Goal: Task Accomplishment & Management: Manage account settings

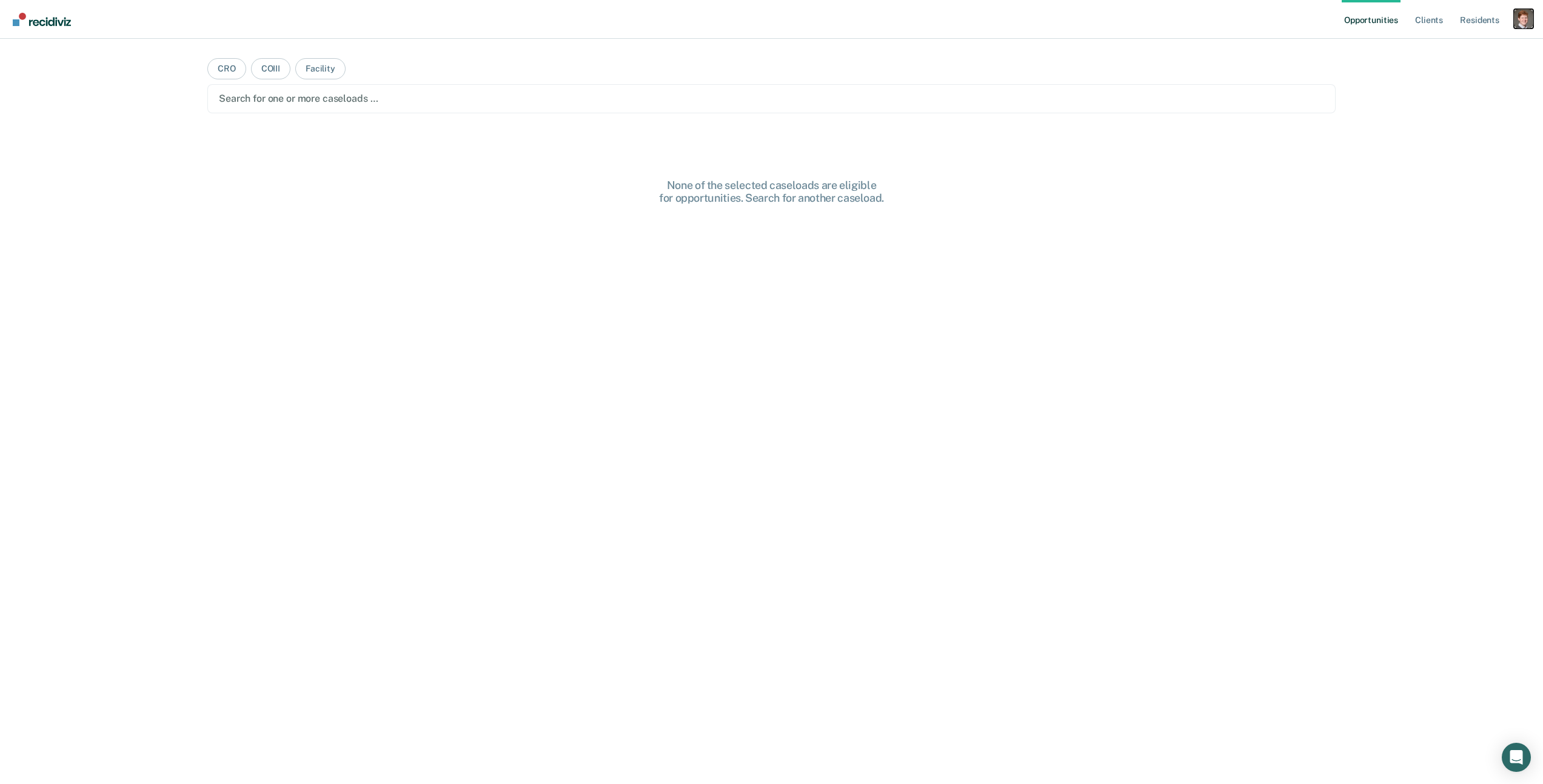
click at [1525, 23] on div "Profile dropdown button" at bounding box center [1523, 19] width 20 height 20
click at [1446, 48] on link "Profile" at bounding box center [1474, 49] width 97 height 10
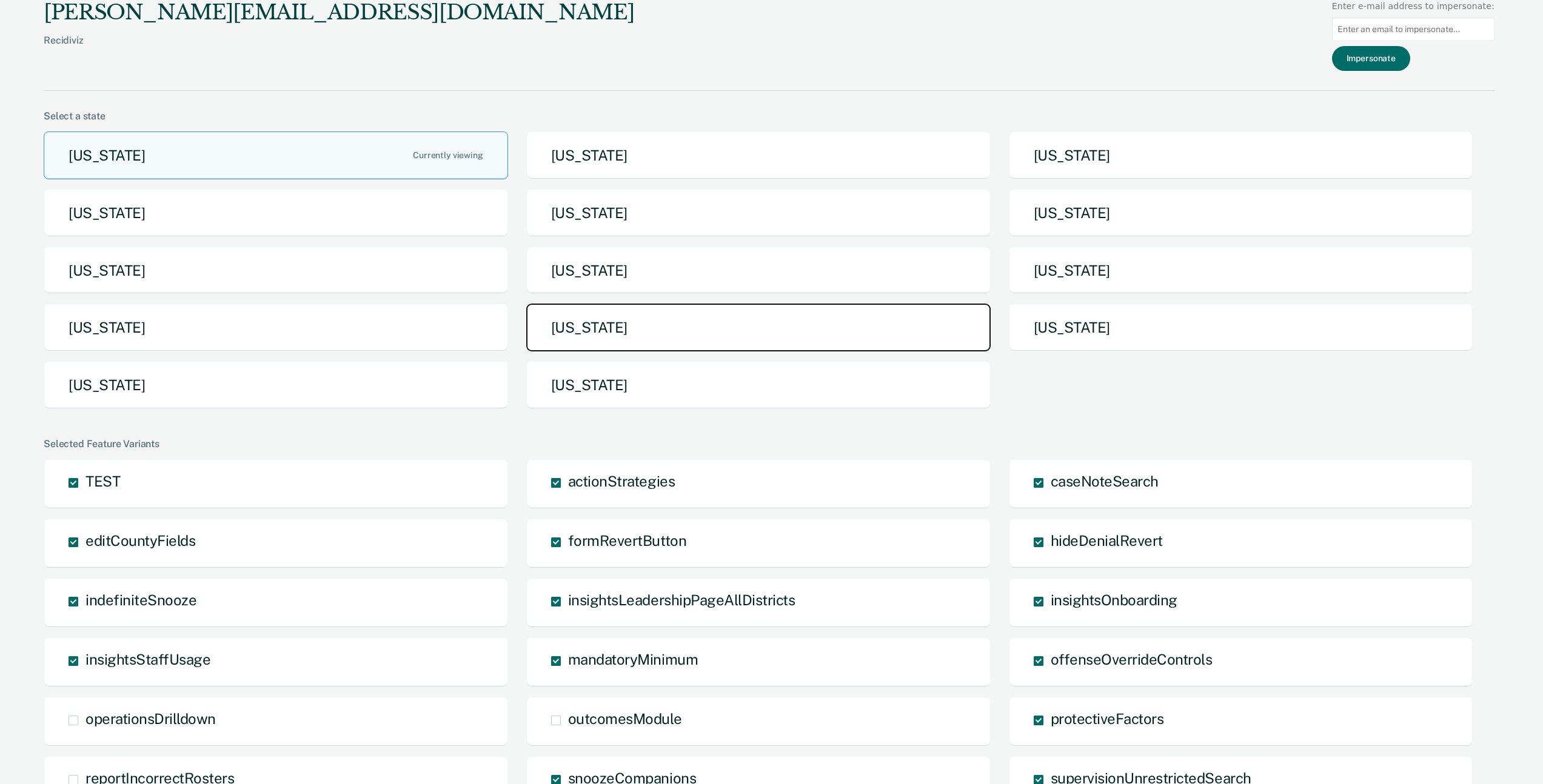
click at [623, 325] on button "[US_STATE]" at bounding box center [758, 328] width 464 height 48
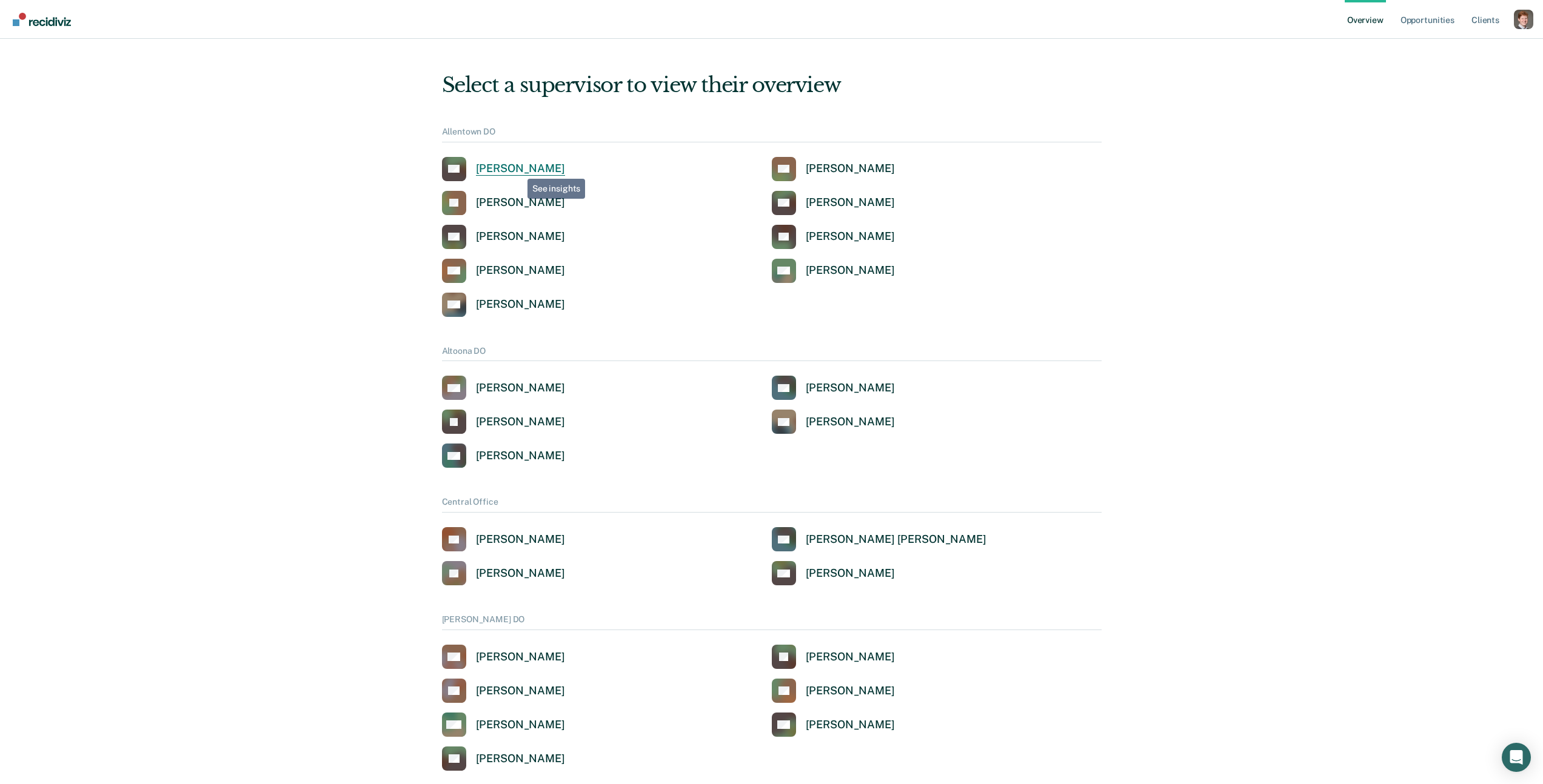
click at [518, 169] on div "Newton Condict" at bounding box center [520, 169] width 89 height 14
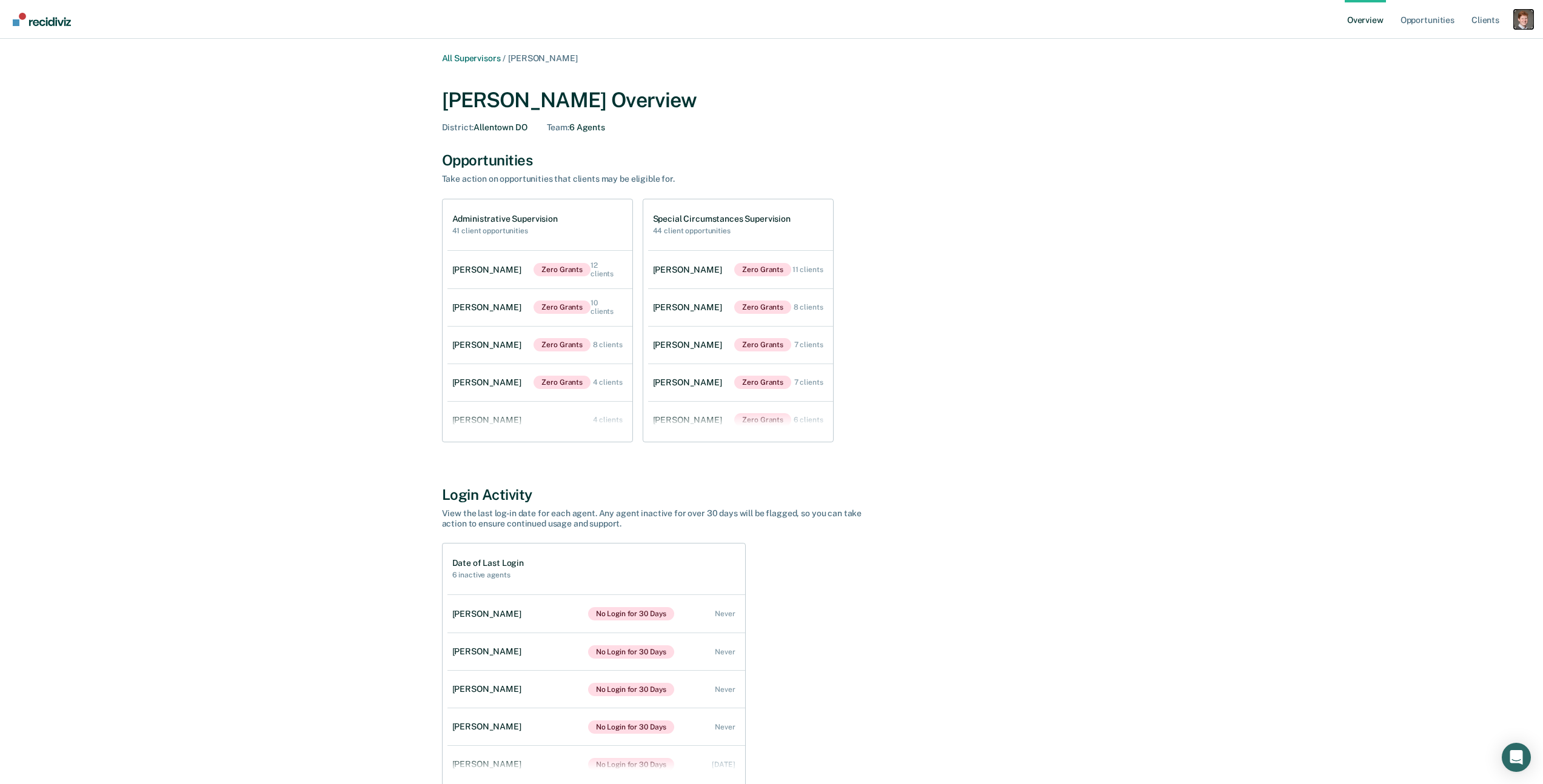
click at [1527, 20] on div "Profile dropdown button" at bounding box center [1523, 20] width 20 height 20
click at [1448, 48] on link "Profile" at bounding box center [1474, 48] width 97 height 10
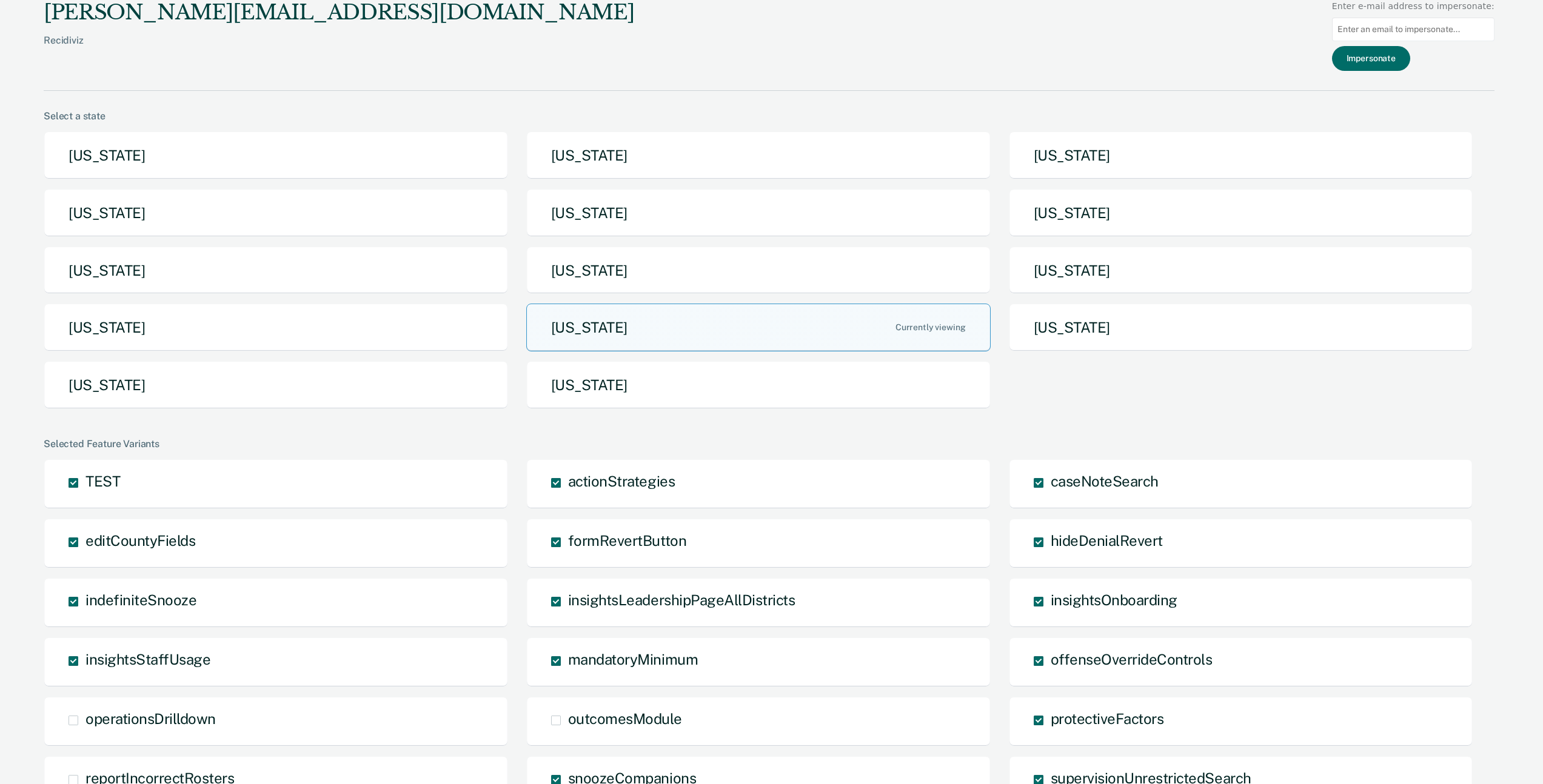
click at [1390, 23] on input at bounding box center [1413, 29] width 162 height 24
paste input "[EMAIL_ADDRESS][DOMAIN_NAME]"
type input "[EMAIL_ADDRESS][DOMAIN_NAME]"
click at [1378, 52] on button "Impersonate" at bounding box center [1371, 58] width 78 height 24
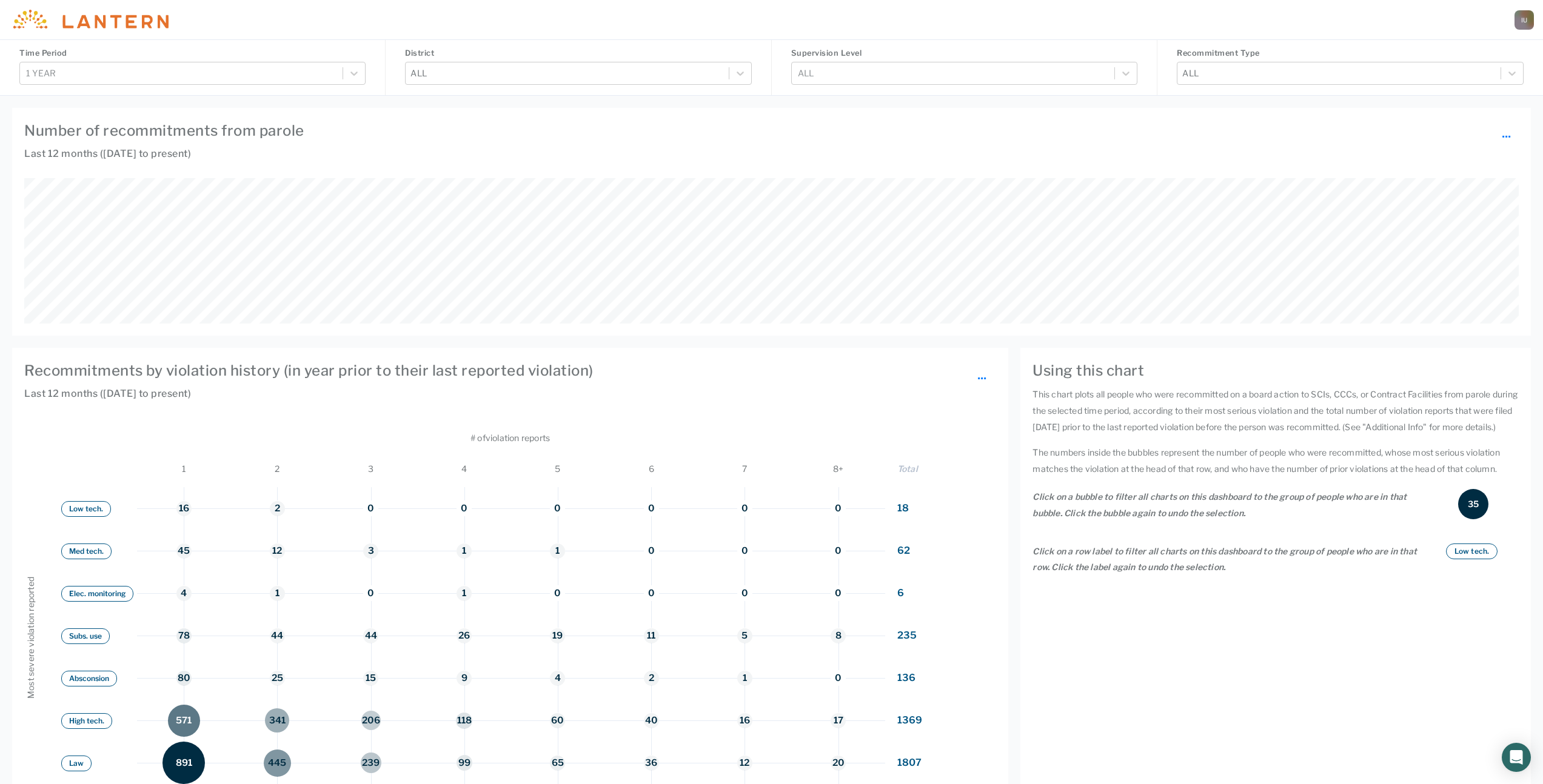
scroll to position [146, 1495]
click at [1525, 20] on div at bounding box center [1524, 20] width 20 height 20
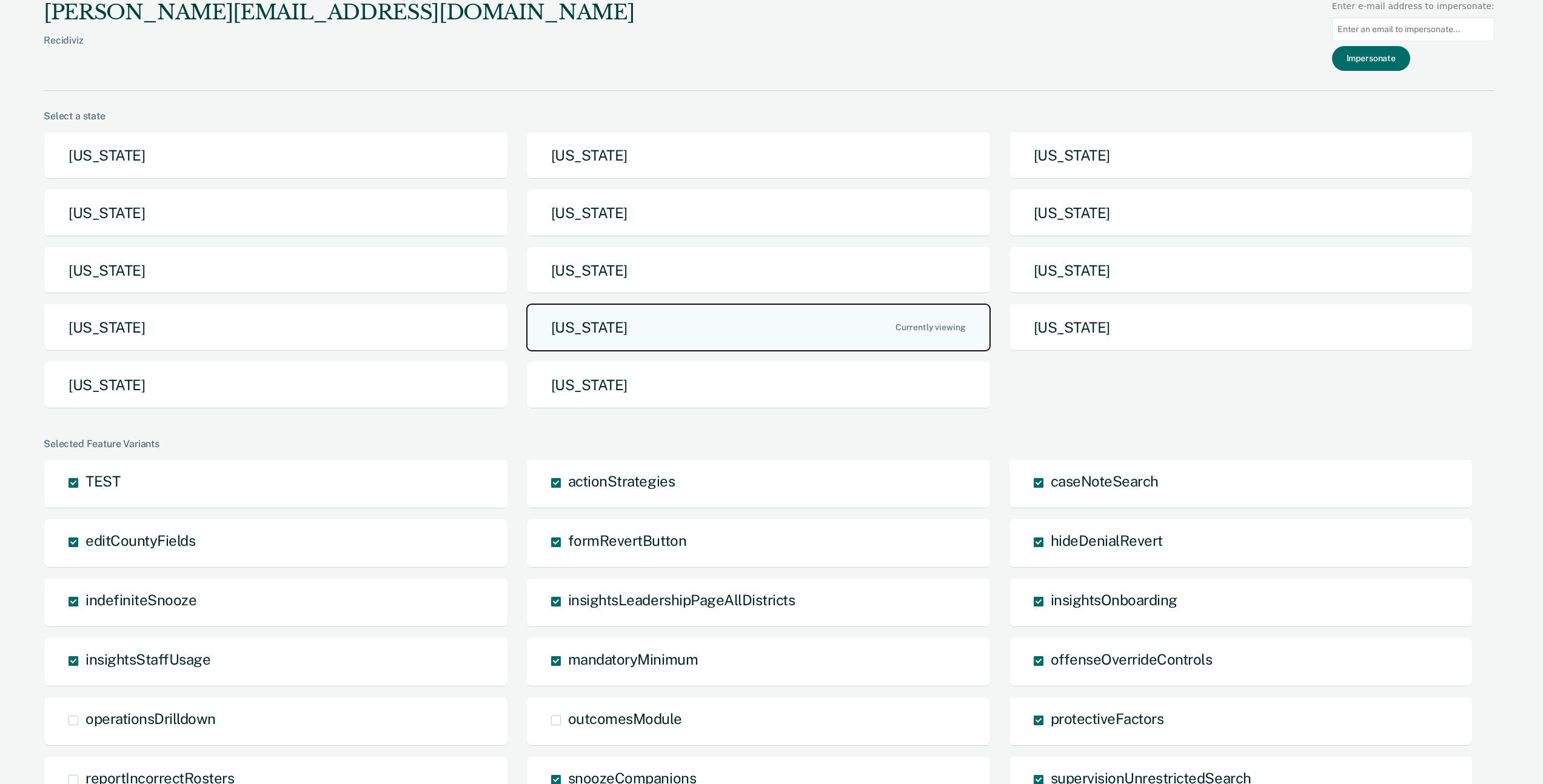
click at [641, 323] on button "[US_STATE]" at bounding box center [758, 328] width 464 height 48
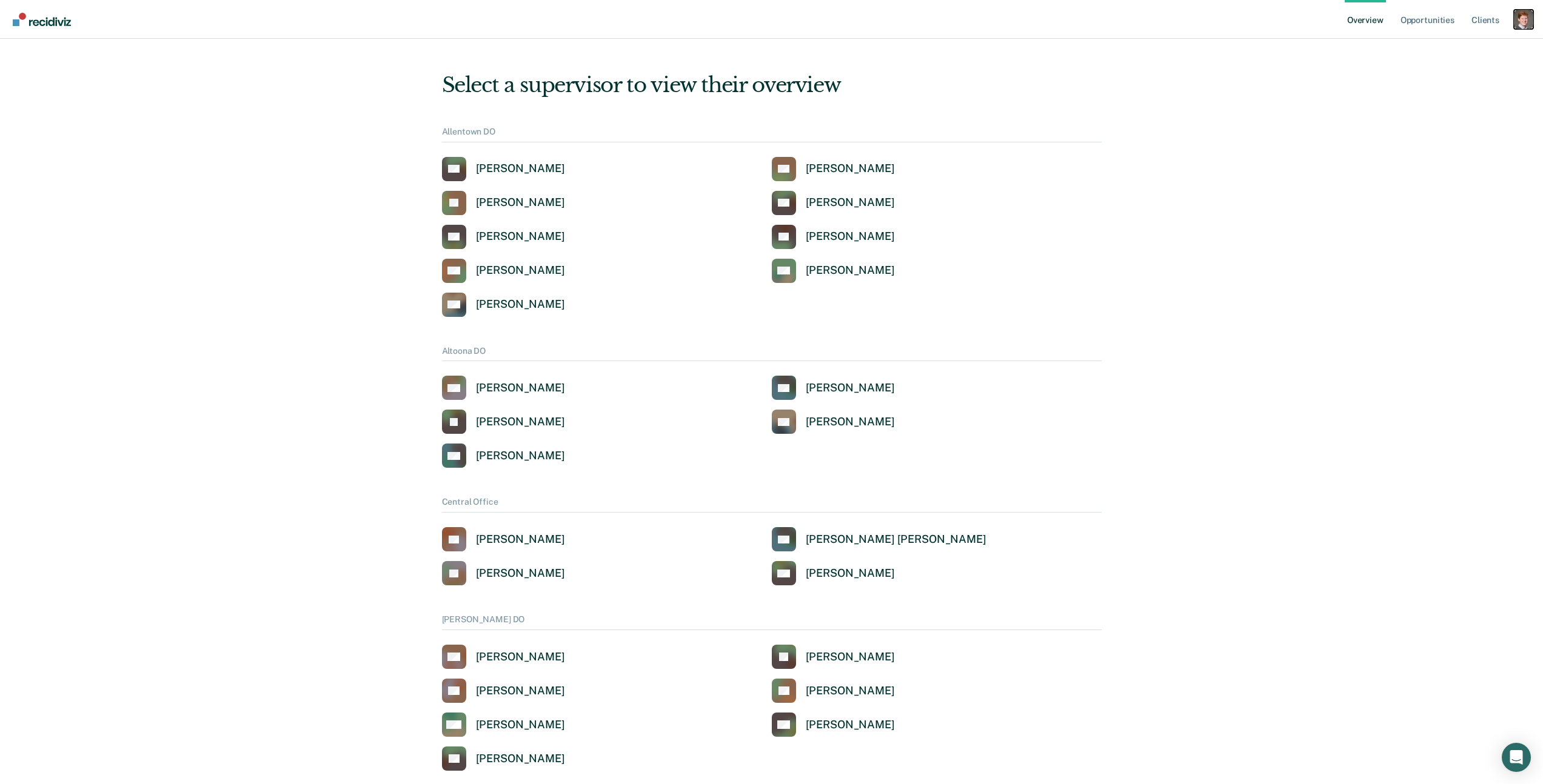
click at [1518, 23] on div "Profile dropdown button" at bounding box center [1523, 20] width 20 height 20
click at [1455, 46] on link "Profile" at bounding box center [1474, 48] width 97 height 10
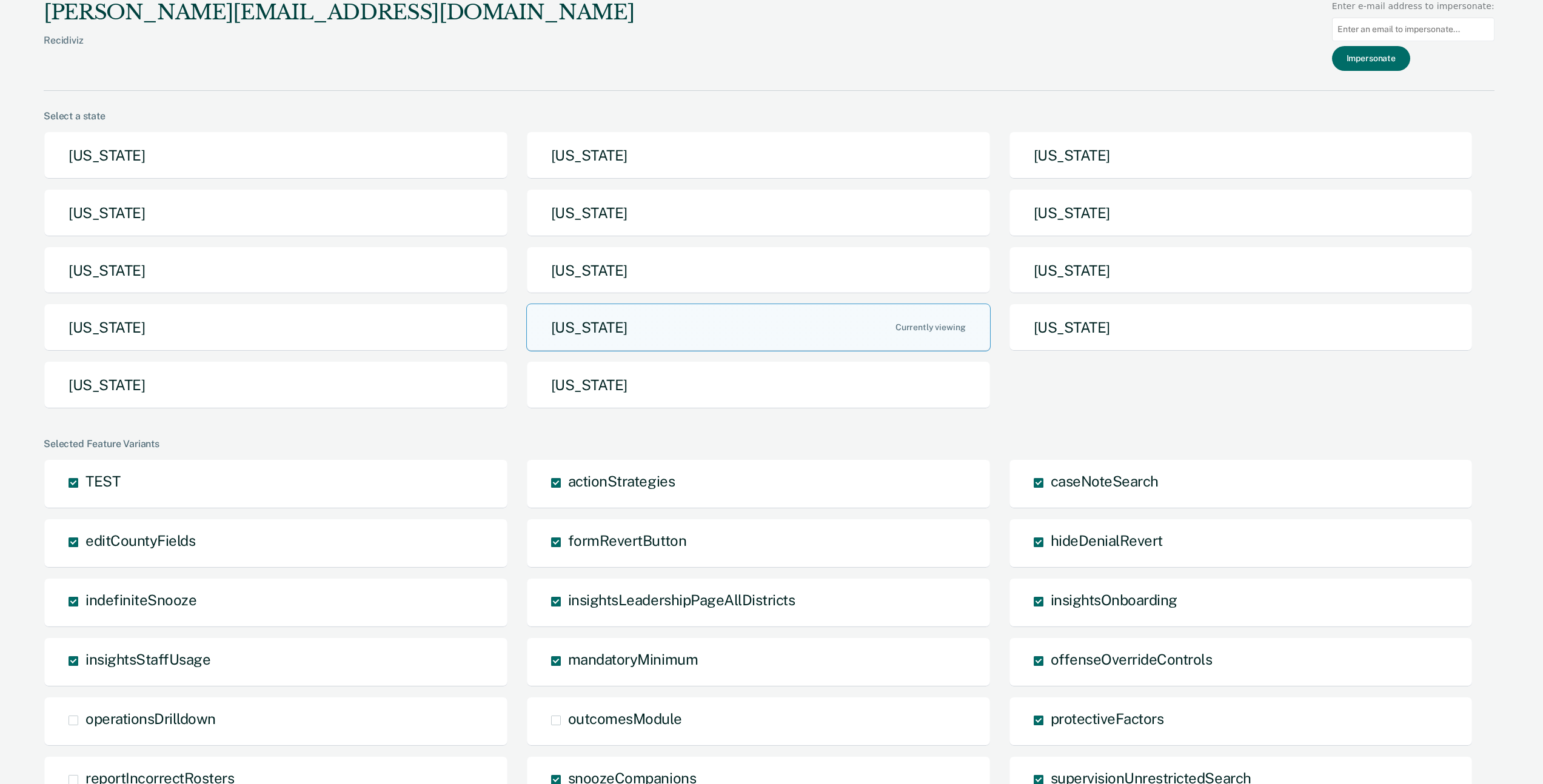
click at [1388, 31] on input at bounding box center [1413, 29] width 162 height 24
paste input "[EMAIL_ADDRESS][DOMAIN_NAME]"
type input "[EMAIL_ADDRESS][DOMAIN_NAME]"
click at [1374, 63] on button "Impersonate" at bounding box center [1371, 58] width 78 height 24
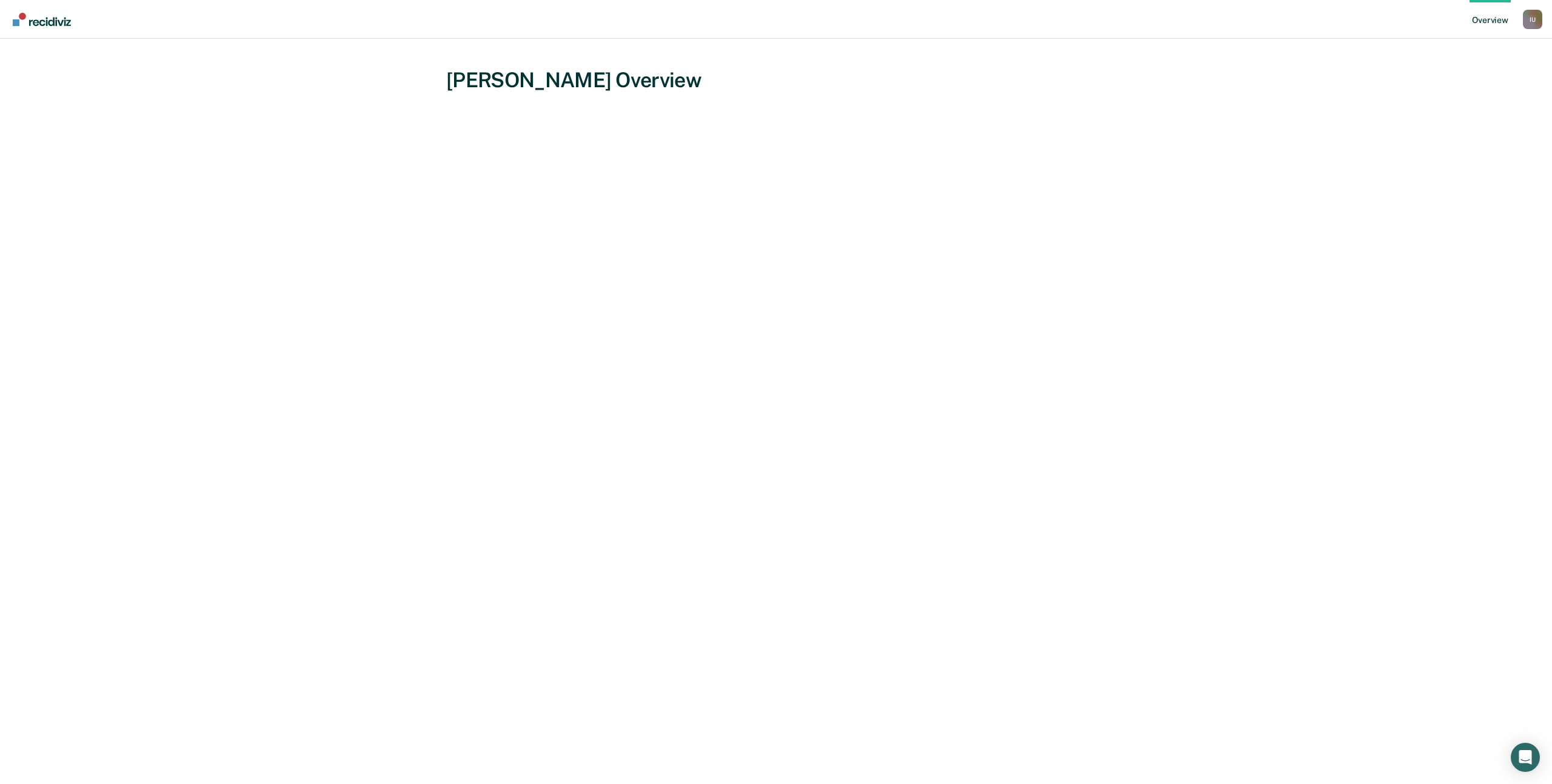
click at [1494, 22] on link "Overview" at bounding box center [1490, 19] width 41 height 38
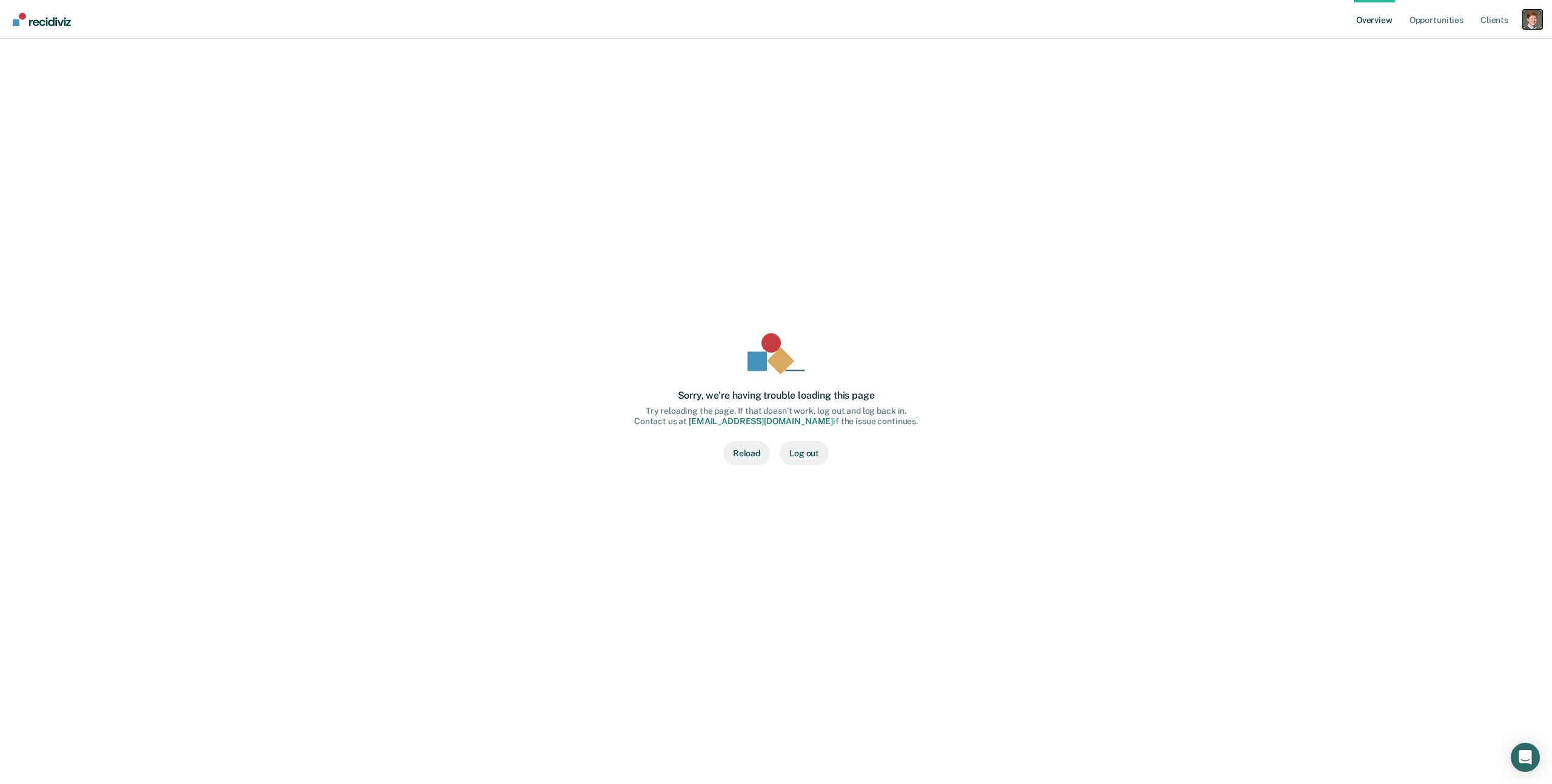
click at [1537, 20] on div "Profile dropdown button" at bounding box center [1532, 20] width 20 height 20
click at [1457, 41] on div "Profile How it works Log Out" at bounding box center [1483, 63] width 117 height 59
click at [1454, 50] on link "Profile" at bounding box center [1483, 48] width 97 height 10
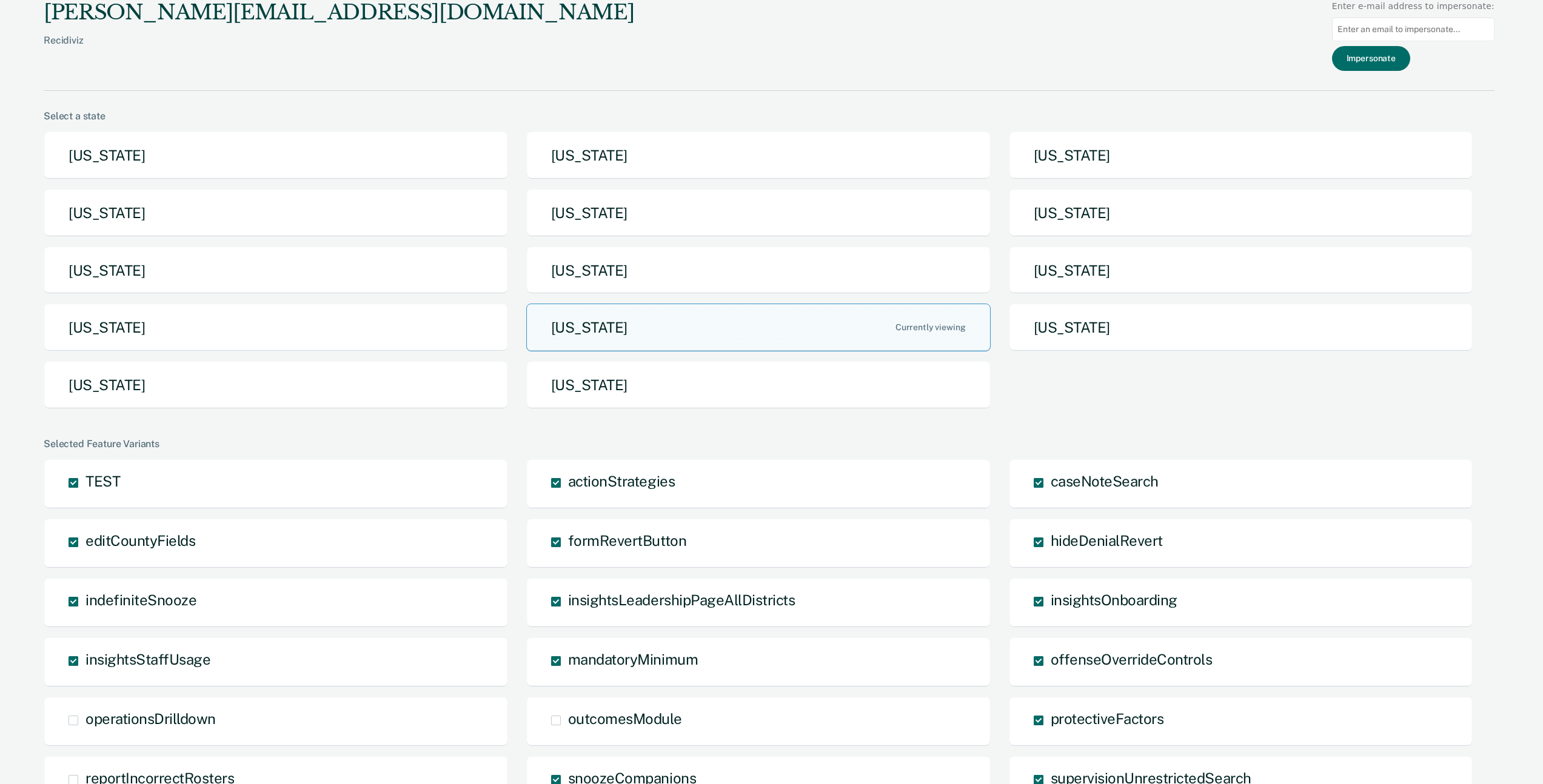
click at [1412, 41] on input at bounding box center [1413, 29] width 162 height 24
paste input "[EMAIL_ADDRESS][DOMAIN_NAME]"
type input "[EMAIL_ADDRESS][DOMAIN_NAME]"
click at [1394, 66] on button "Impersonate" at bounding box center [1371, 58] width 78 height 24
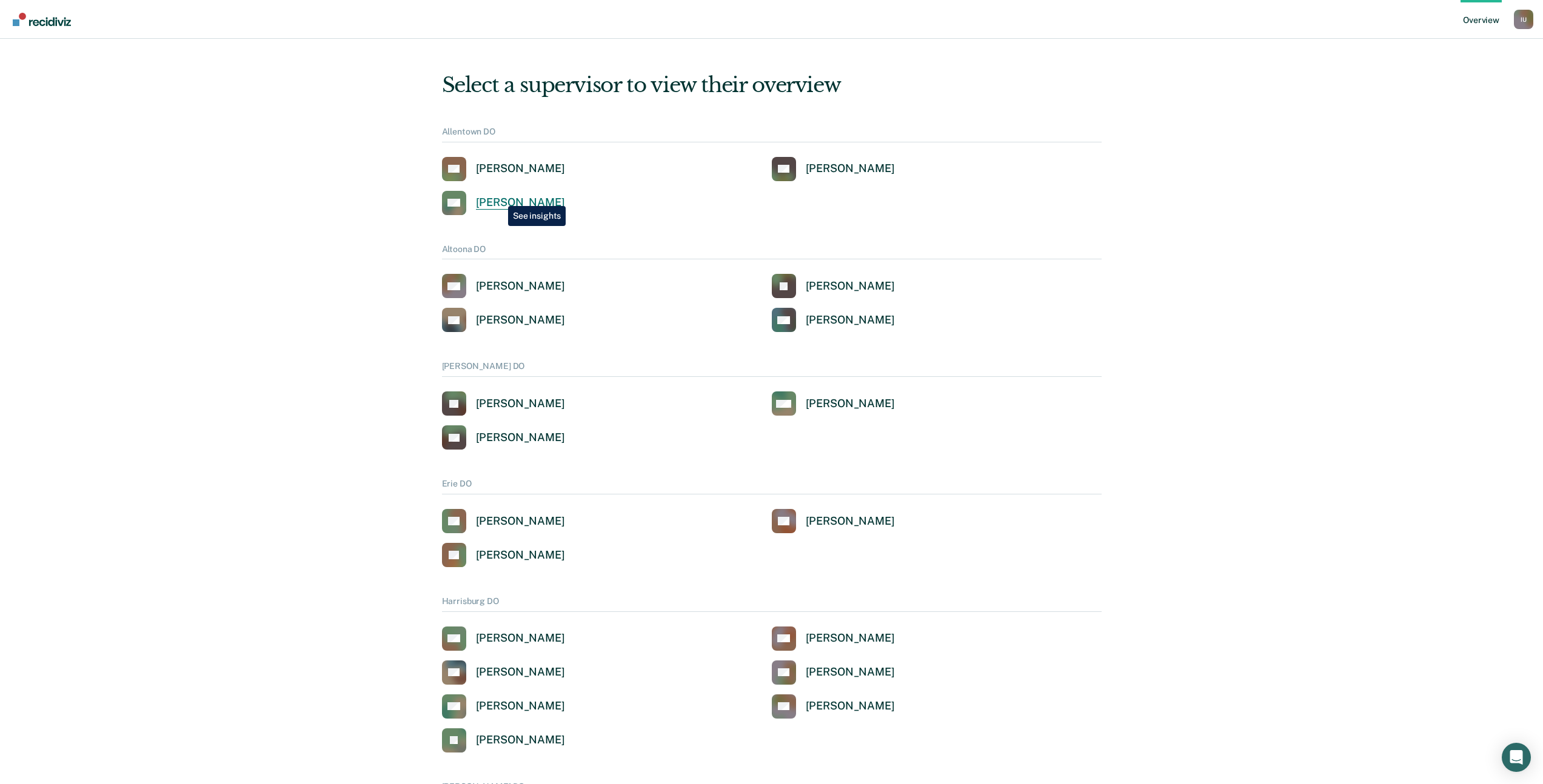
click at [499, 197] on div "Scott Mugavero" at bounding box center [520, 203] width 89 height 14
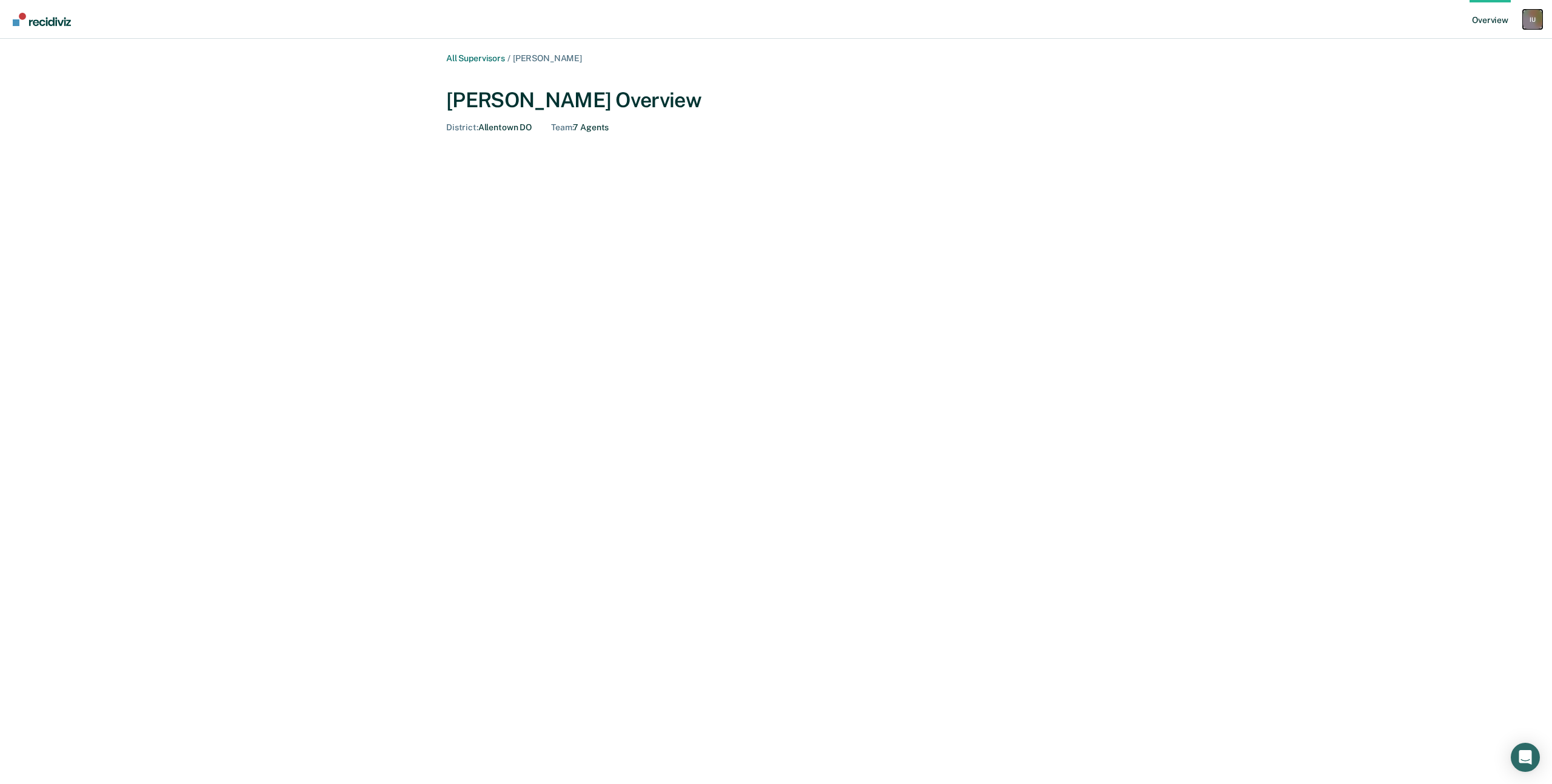
click at [1538, 21] on div "I U" at bounding box center [1532, 20] width 20 height 20
click at [1210, 52] on main "All Supervisors / Scott Mugavero Scott Mugavero Overview District : Allentown D…" at bounding box center [776, 411] width 1552 height 746
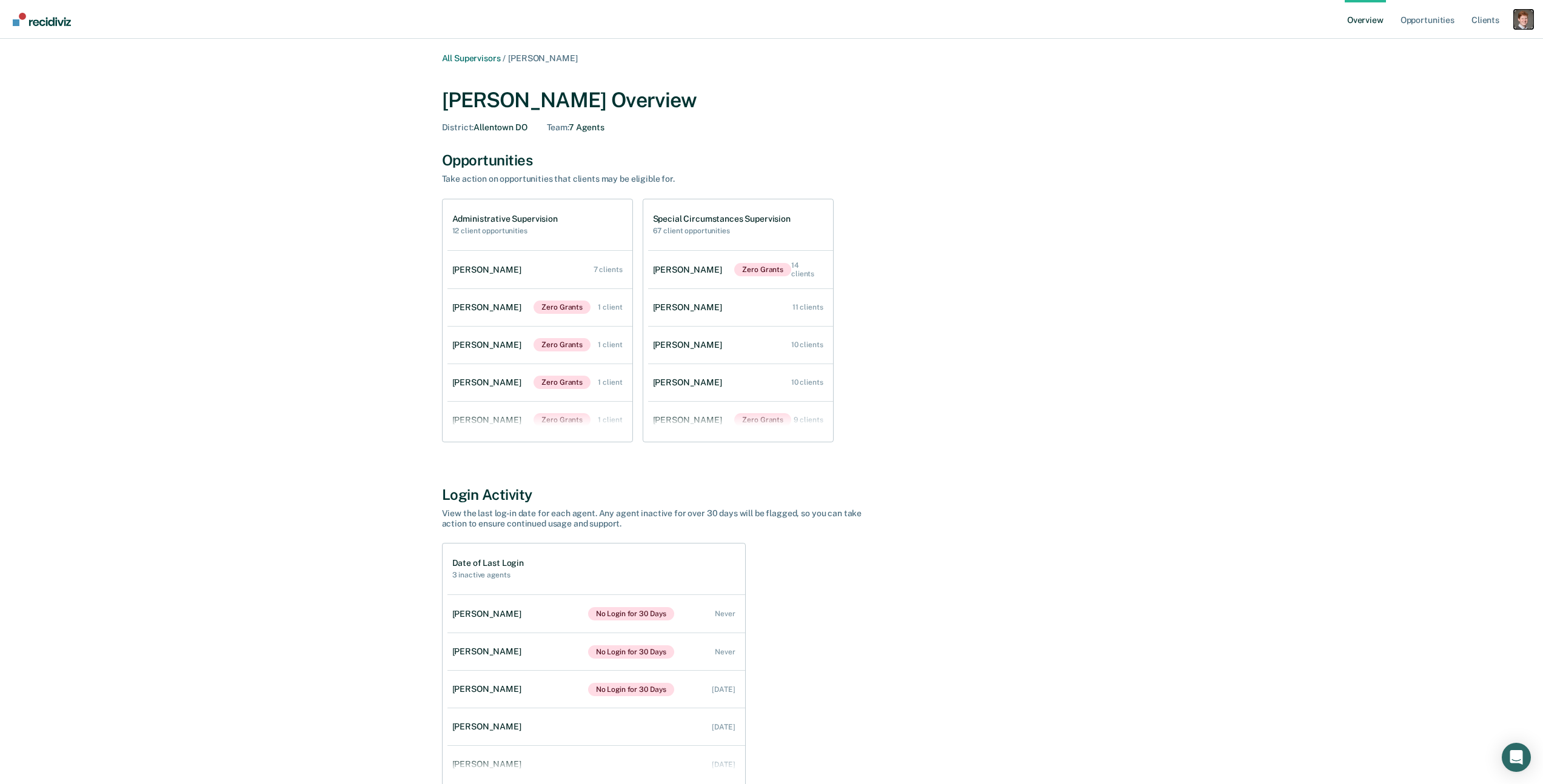
click at [1530, 17] on div "Profile dropdown button" at bounding box center [1523, 20] width 20 height 20
click at [1446, 48] on link "Profile" at bounding box center [1474, 48] width 97 height 10
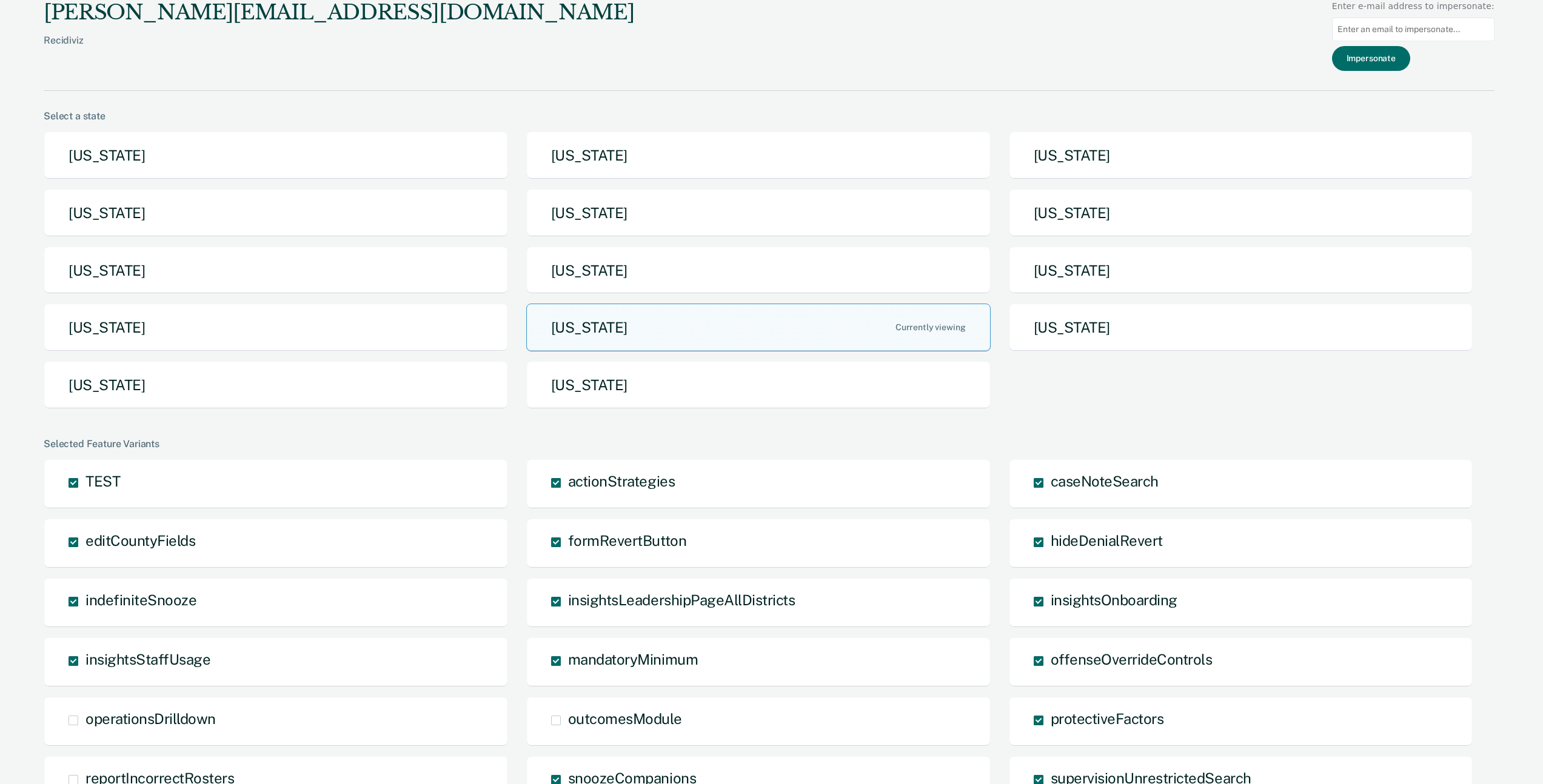
click at [1378, 32] on input at bounding box center [1413, 29] width 162 height 24
paste input "[EMAIL_ADDRESS][DOMAIN_NAME]"
type input "[EMAIL_ADDRESS][DOMAIN_NAME]"
click at [1355, 57] on button "Impersonate" at bounding box center [1371, 58] width 78 height 24
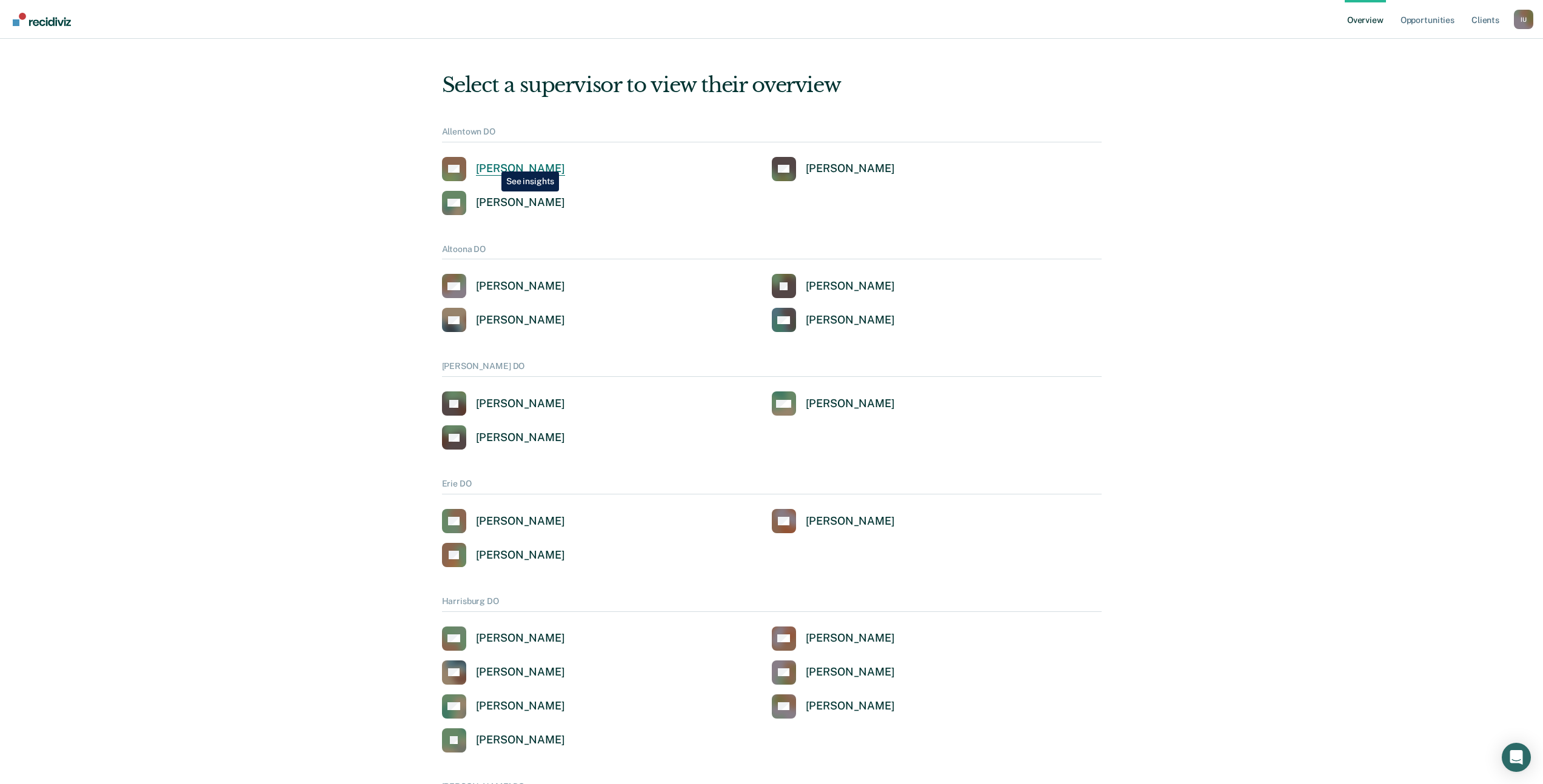
click at [492, 162] on div "[PERSON_NAME]" at bounding box center [520, 169] width 89 height 14
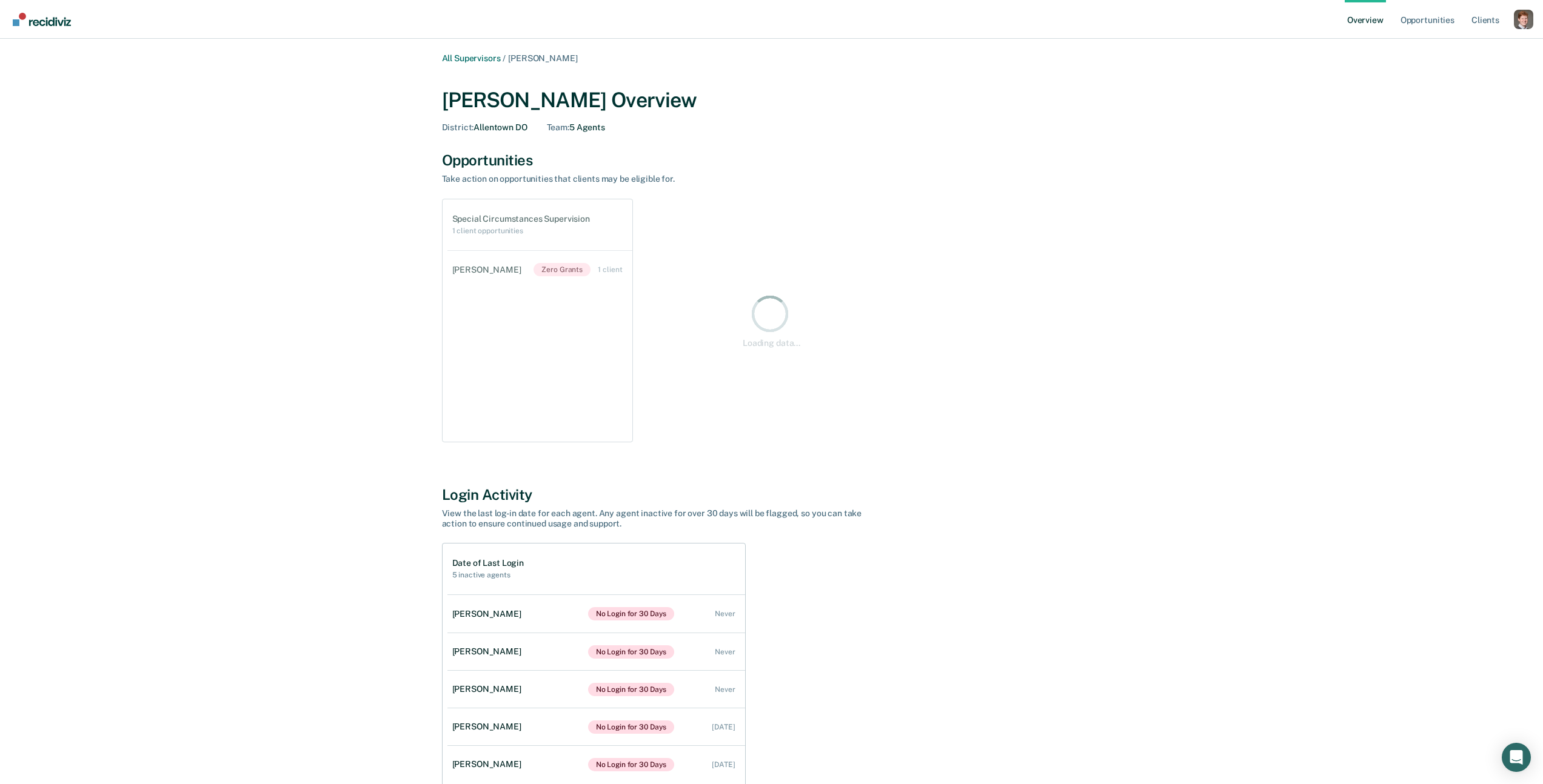
click at [1535, 15] on nav "Overview Opportunities Client s Profile How it works Log Out" at bounding box center [771, 19] width 1543 height 38
click at [1523, 21] on div "Profile dropdown button" at bounding box center [1523, 20] width 20 height 20
click at [1439, 78] on link "Log Out" at bounding box center [1474, 78] width 97 height 10
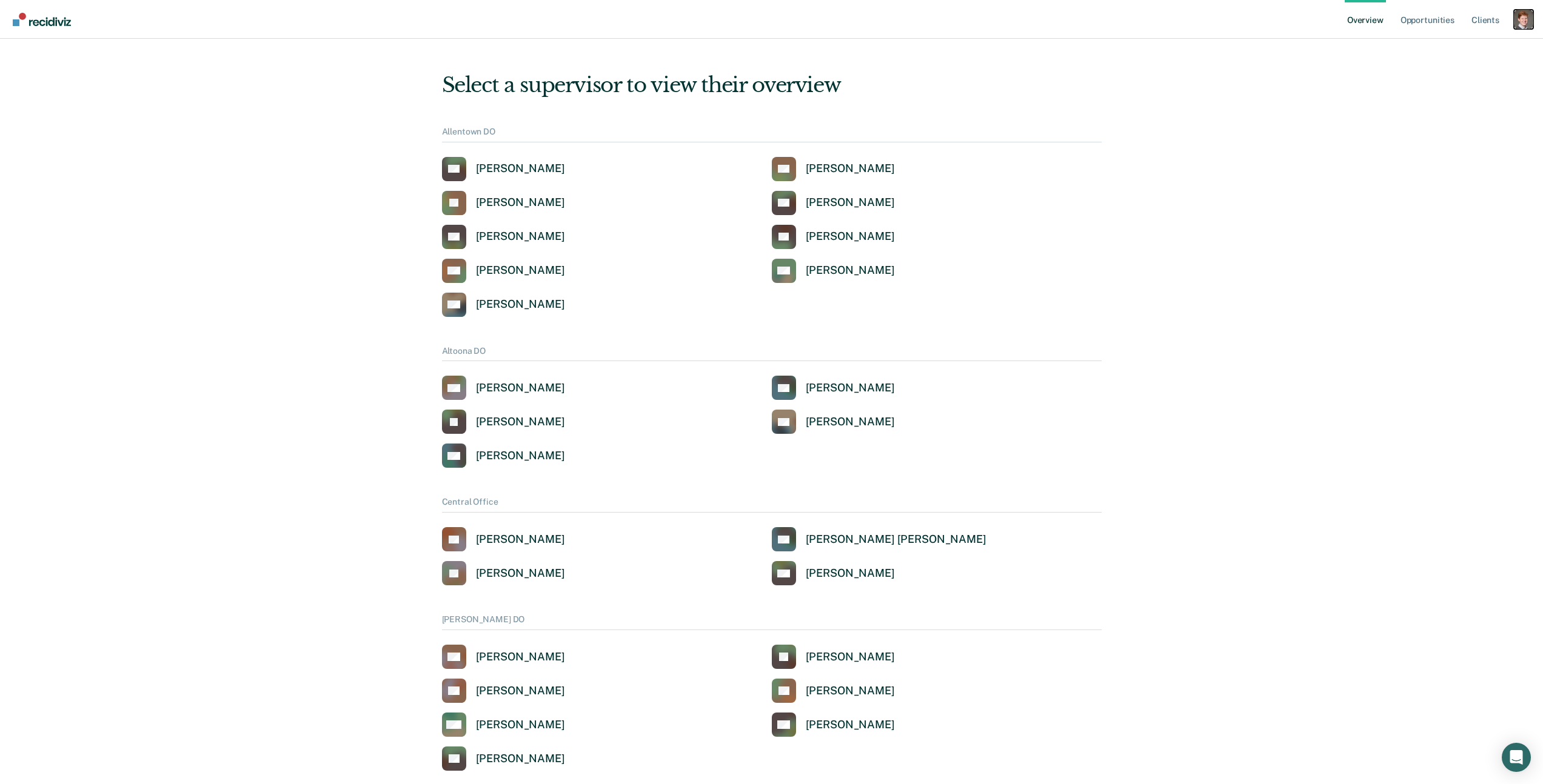
click at [1521, 24] on div "Profile dropdown button" at bounding box center [1523, 20] width 20 height 20
click at [1441, 48] on link "Profile" at bounding box center [1474, 48] width 97 height 10
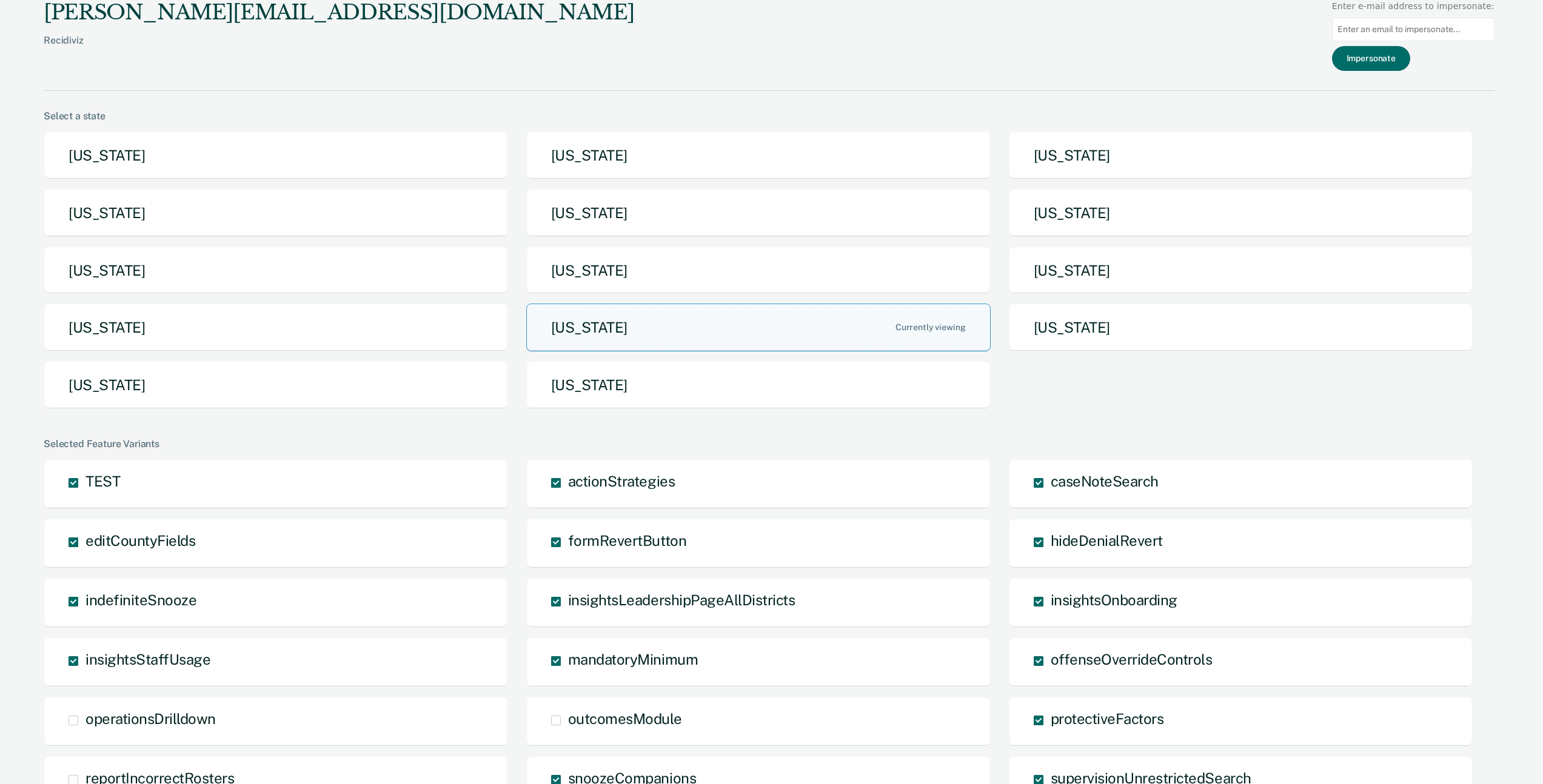
click at [1434, 31] on input at bounding box center [1413, 29] width 162 height 24
paste input "alandfair@pa.gov"
type input "alandfair@pa.gov"
click at [1387, 59] on button "Impersonate" at bounding box center [1371, 58] width 78 height 24
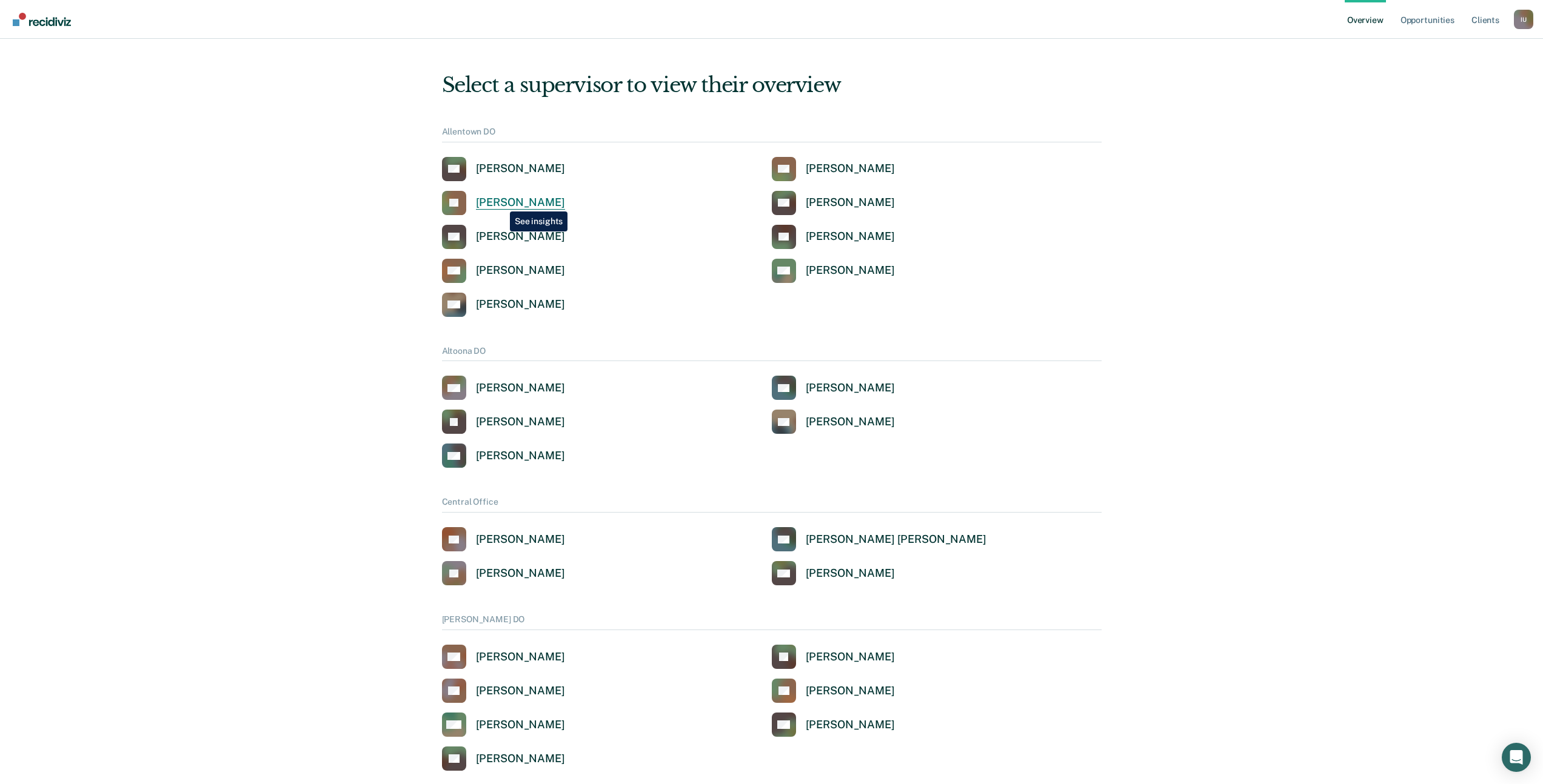
click at [501, 202] on div "Leshia Evans" at bounding box center [520, 203] width 89 height 14
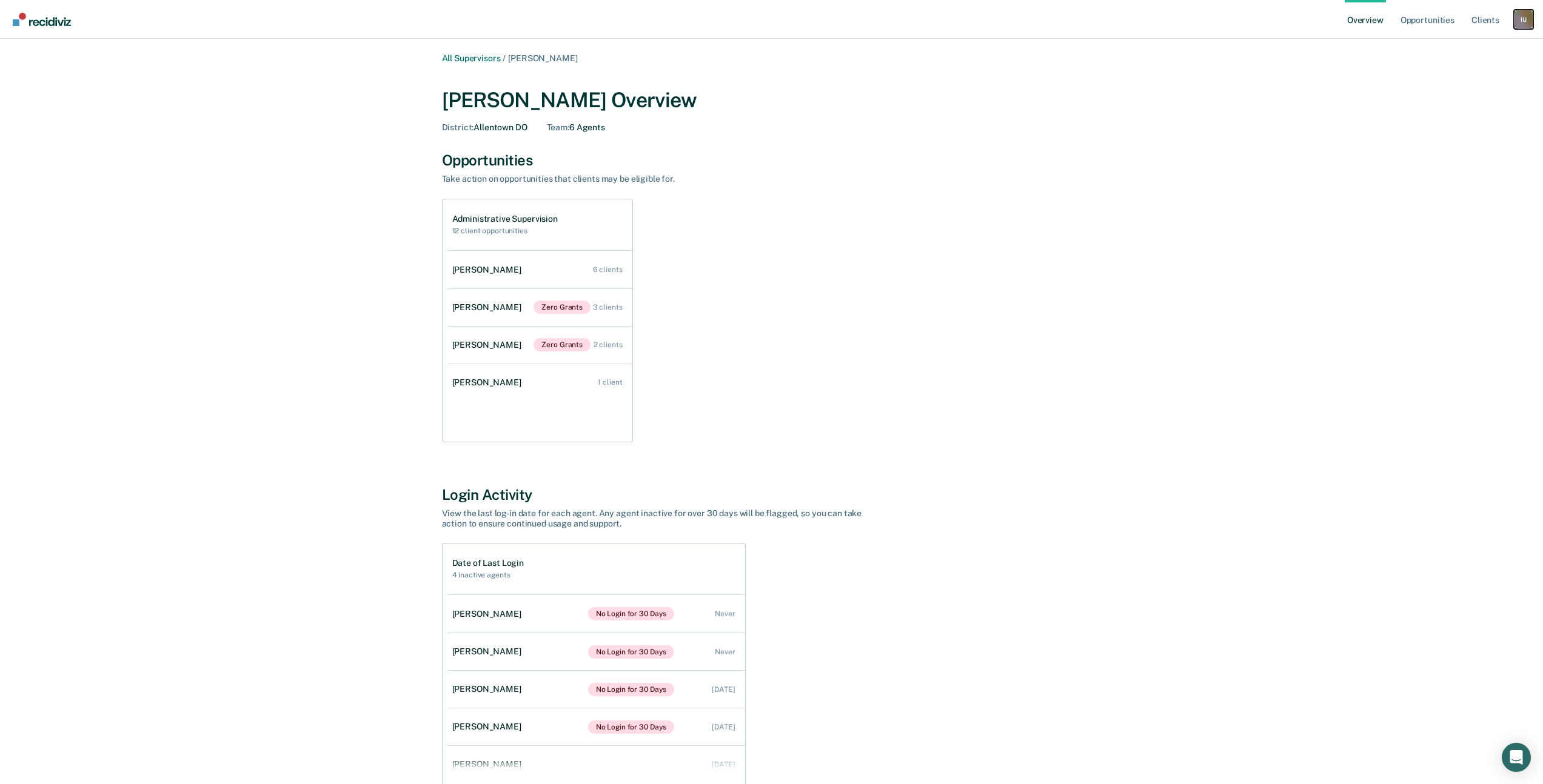
click at [1516, 23] on div "I U" at bounding box center [1523, 20] width 20 height 20
click at [1419, 13] on link "Opportunities" at bounding box center [1427, 19] width 59 height 38
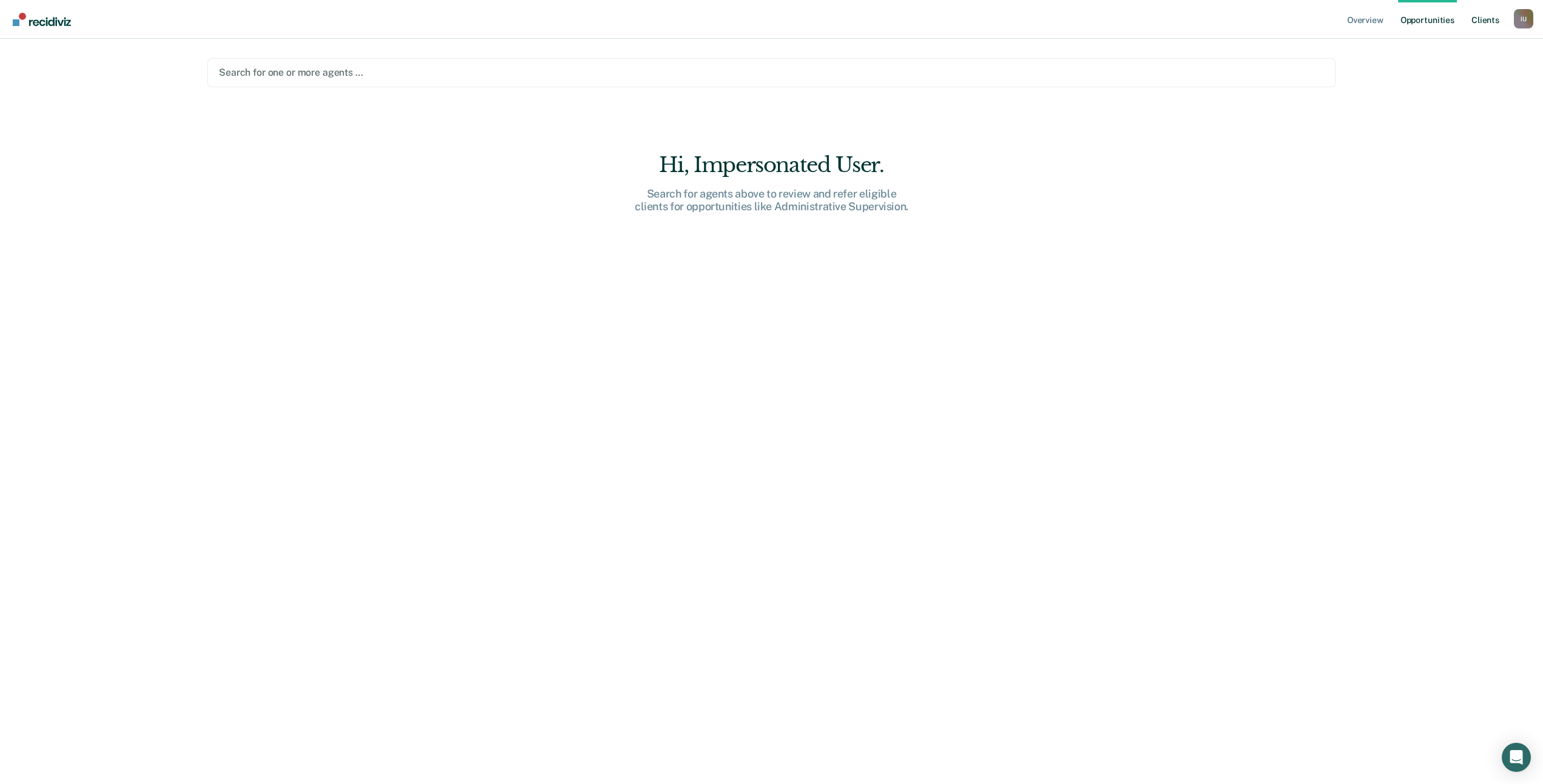
click at [1479, 23] on link "Client s" at bounding box center [1485, 19] width 33 height 38
click at [57, 16] on img "Main navigation" at bounding box center [42, 19] width 58 height 13
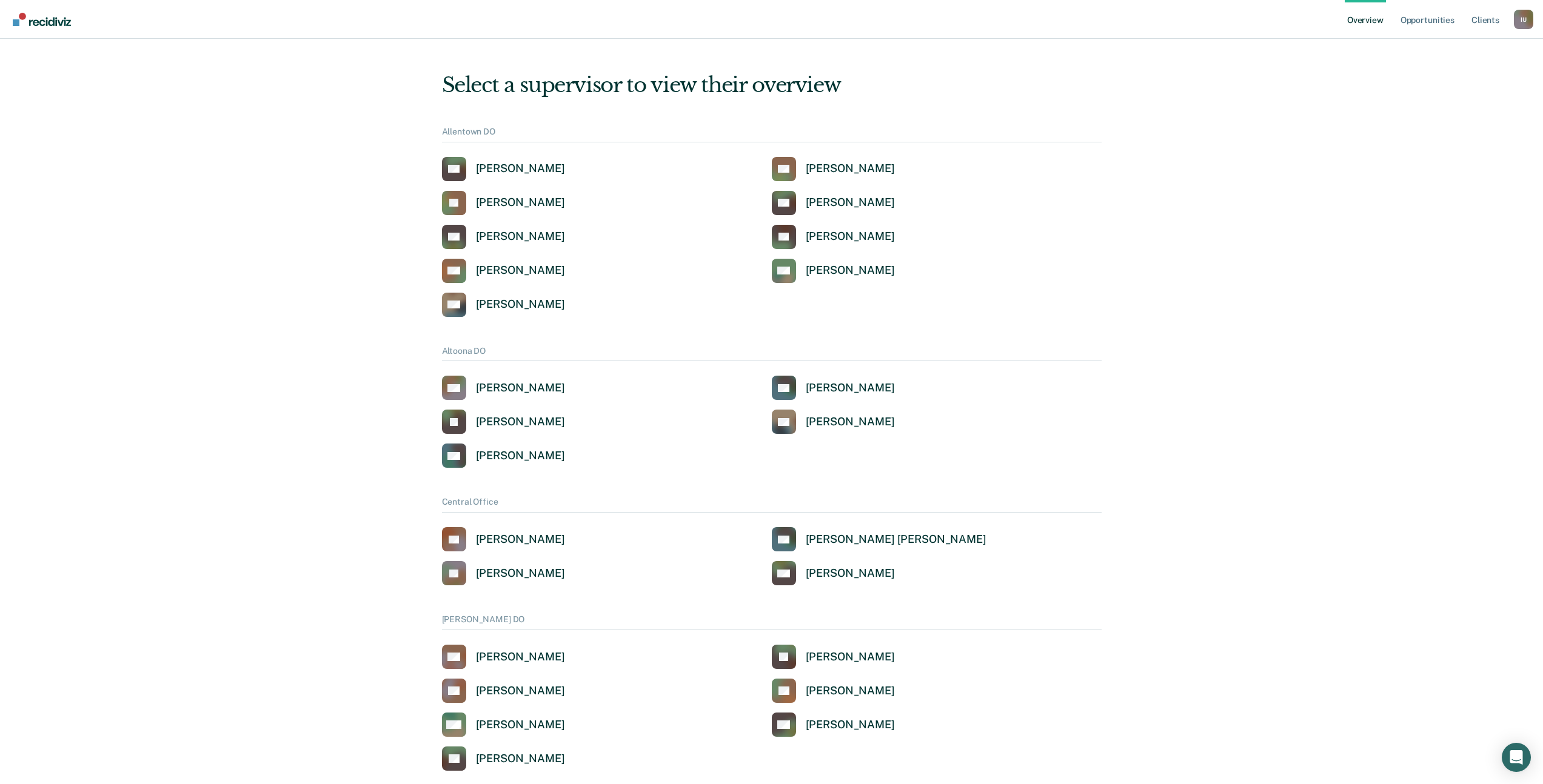
click at [1533, 20] on nav "Overview Opportunities Client s Impersonated User I U Profile How it works Log …" at bounding box center [771, 19] width 1543 height 38
click at [1521, 22] on div "I U" at bounding box center [1523, 20] width 20 height 20
click at [1451, 52] on link "Profile" at bounding box center [1474, 48] width 97 height 10
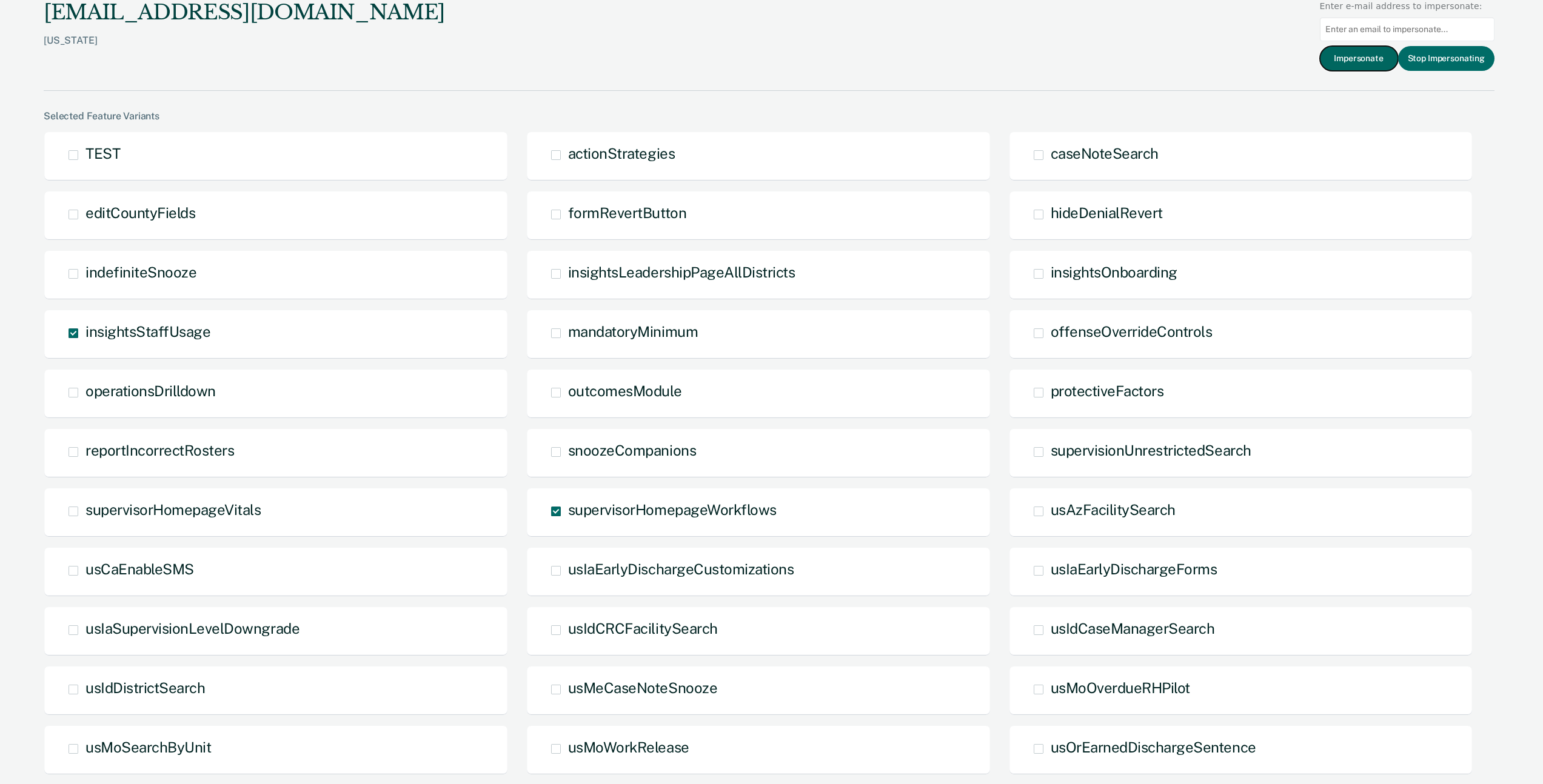
click at [1378, 56] on button "Impersonate" at bounding box center [1359, 58] width 78 height 24
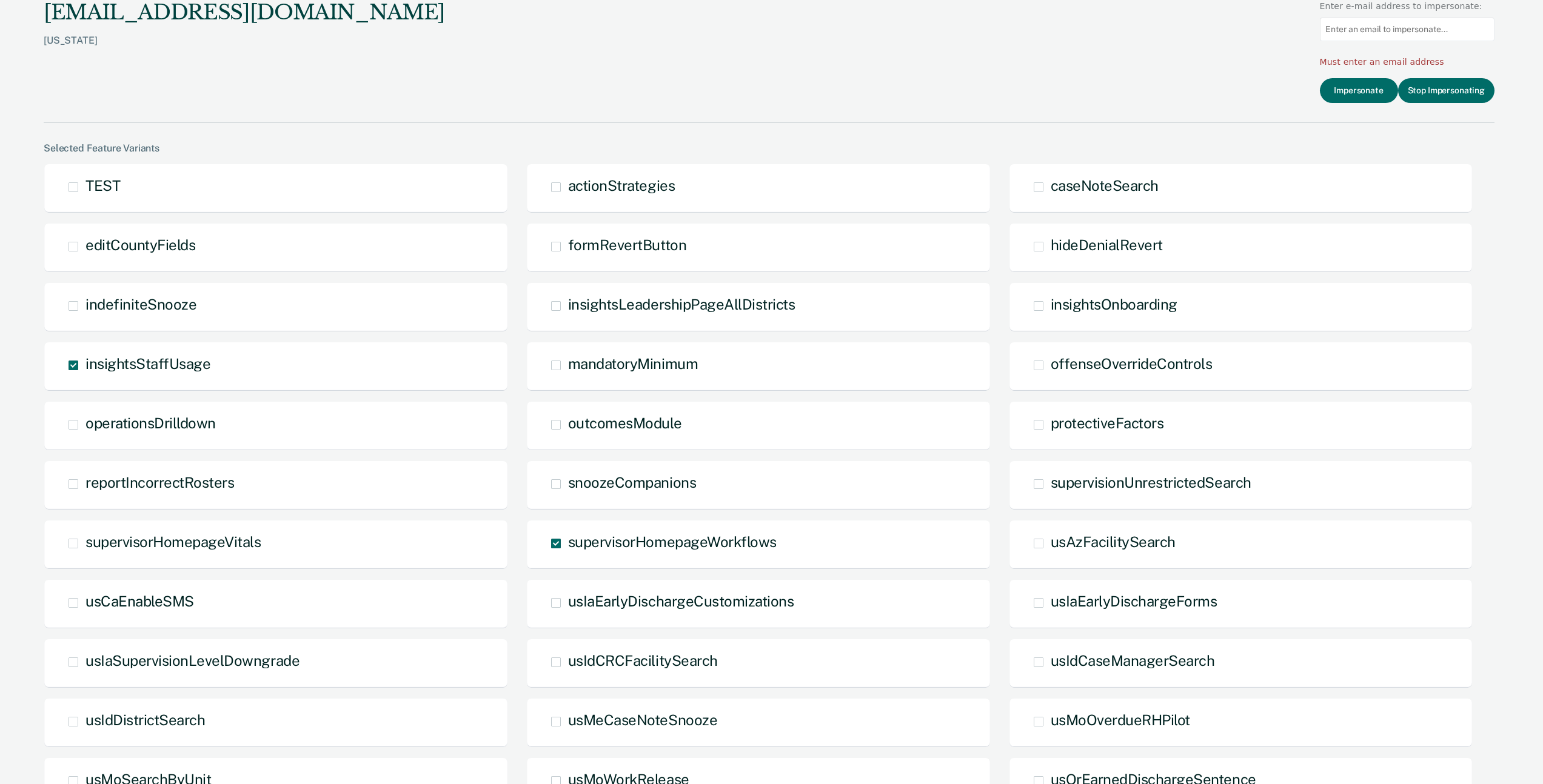
click at [1369, 30] on input at bounding box center [1406, 29] width 174 height 24
paste input "decarpente@pa.gov"
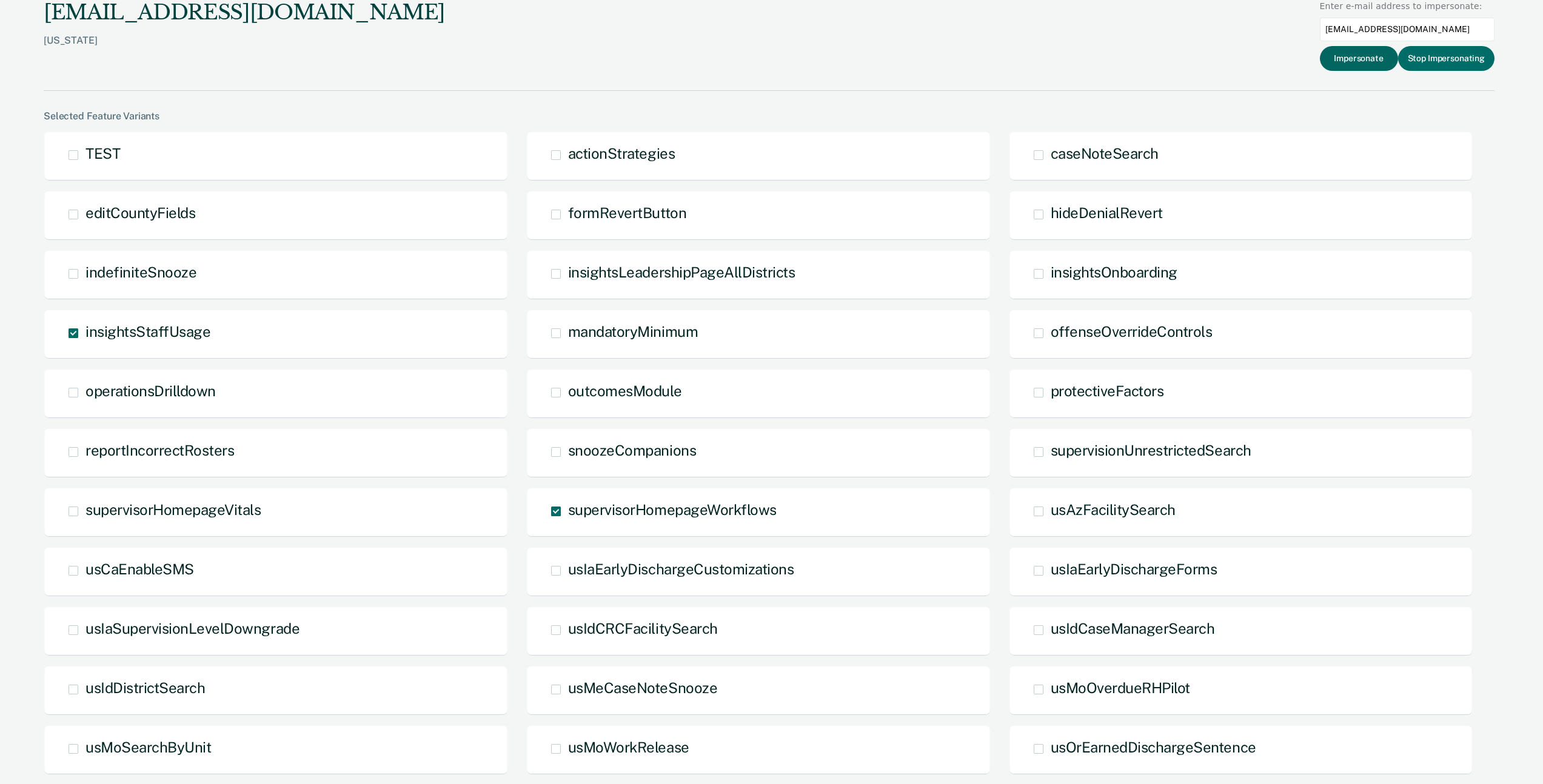
type input "decarpente@pa.gov"
click at [1364, 62] on button "Impersonate" at bounding box center [1359, 58] width 78 height 24
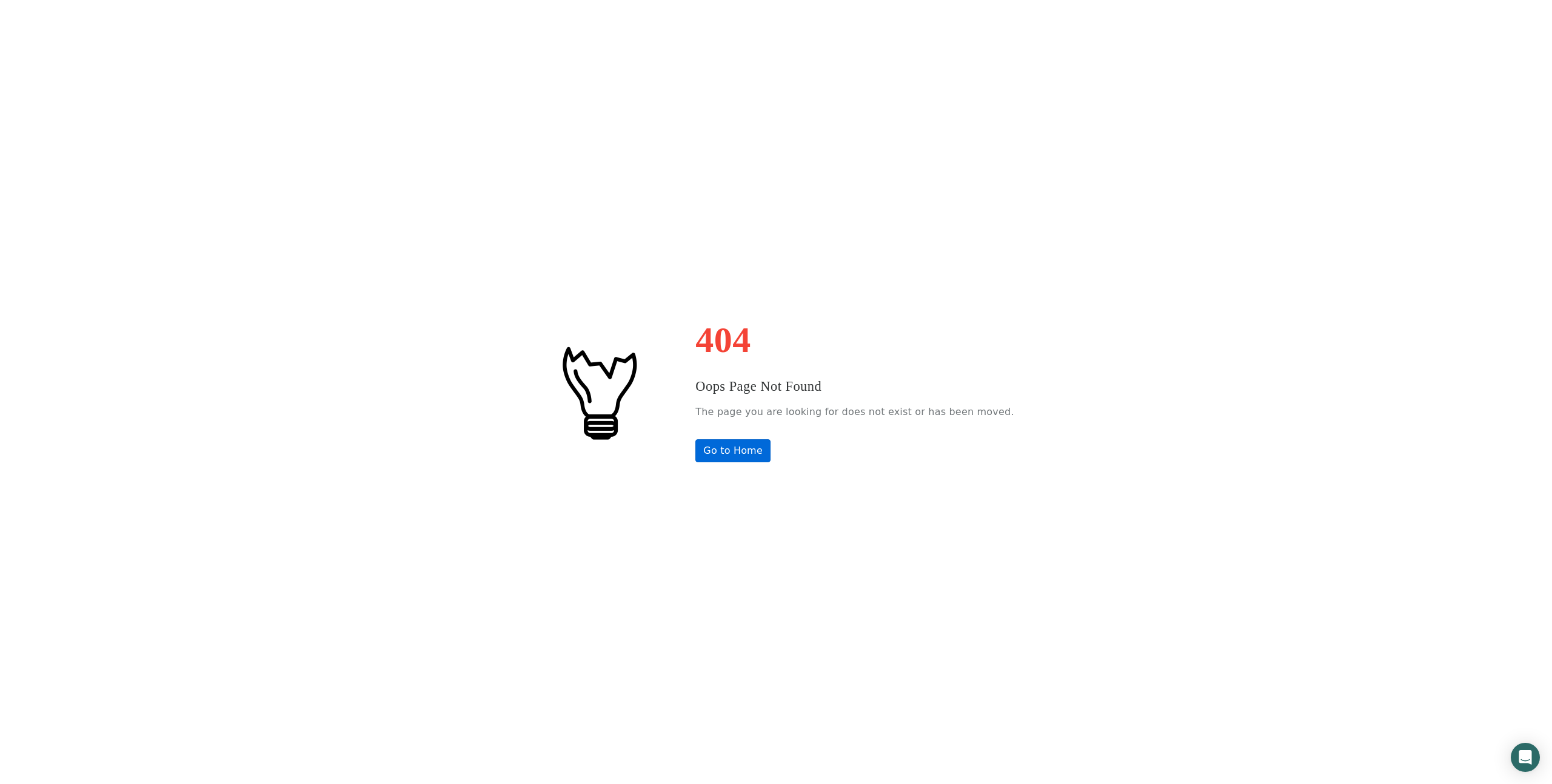
click at [765, 463] on div "404 Oops Page Not Found The page you are looking for does not exist or has been…" at bounding box center [776, 392] width 1552 height 784
click at [766, 458] on link "Go to Home" at bounding box center [733, 451] width 75 height 23
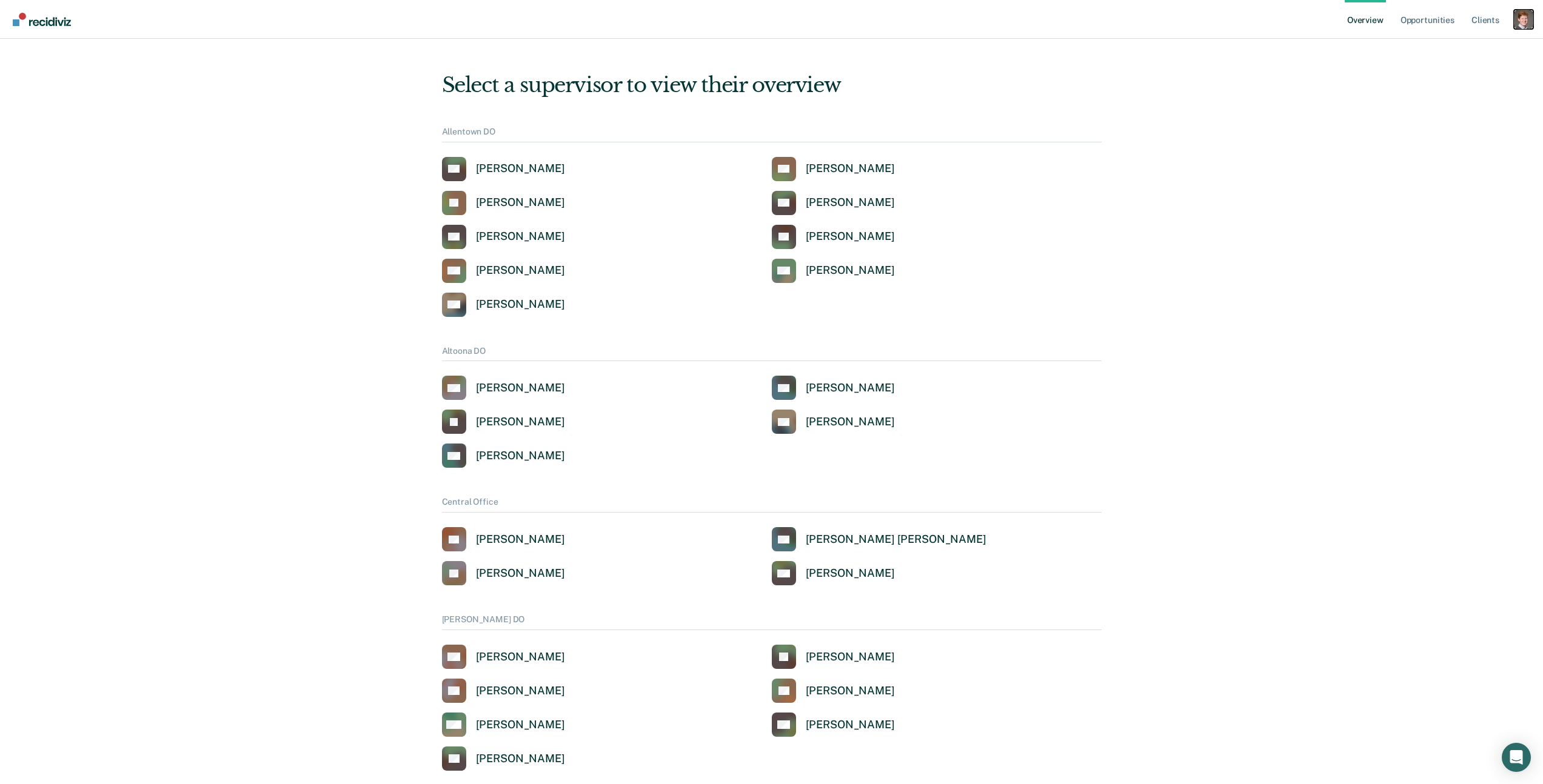
click at [1530, 22] on div "Profile dropdown button" at bounding box center [1523, 20] width 20 height 20
click at [1441, 49] on link "Profile" at bounding box center [1474, 48] width 97 height 10
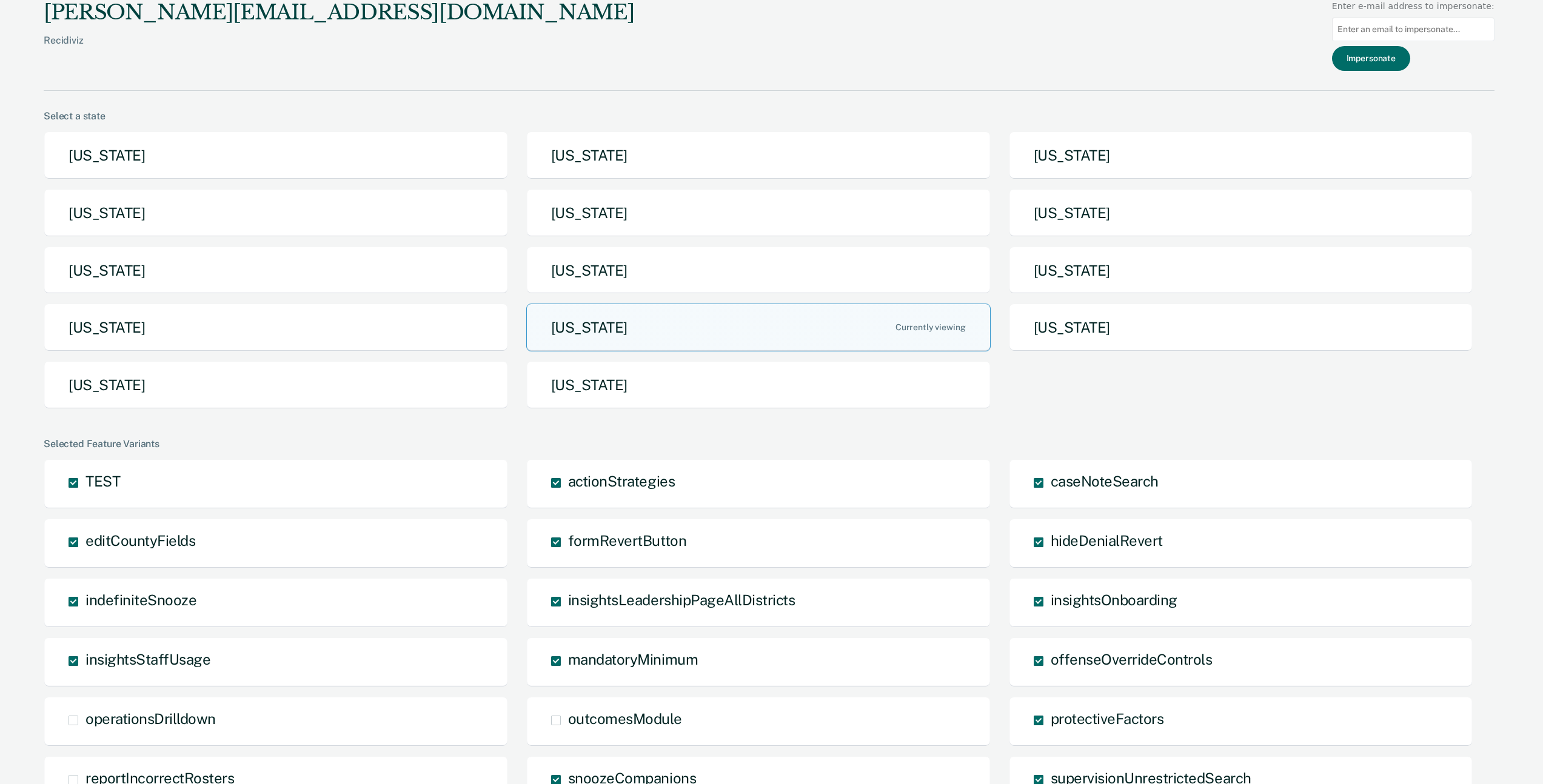
click at [1389, 31] on input at bounding box center [1413, 29] width 162 height 24
paste input "decarpente@pa.gov"
type input "decarpente@pa.gov"
click at [1372, 58] on button "Impersonate" at bounding box center [1371, 58] width 78 height 24
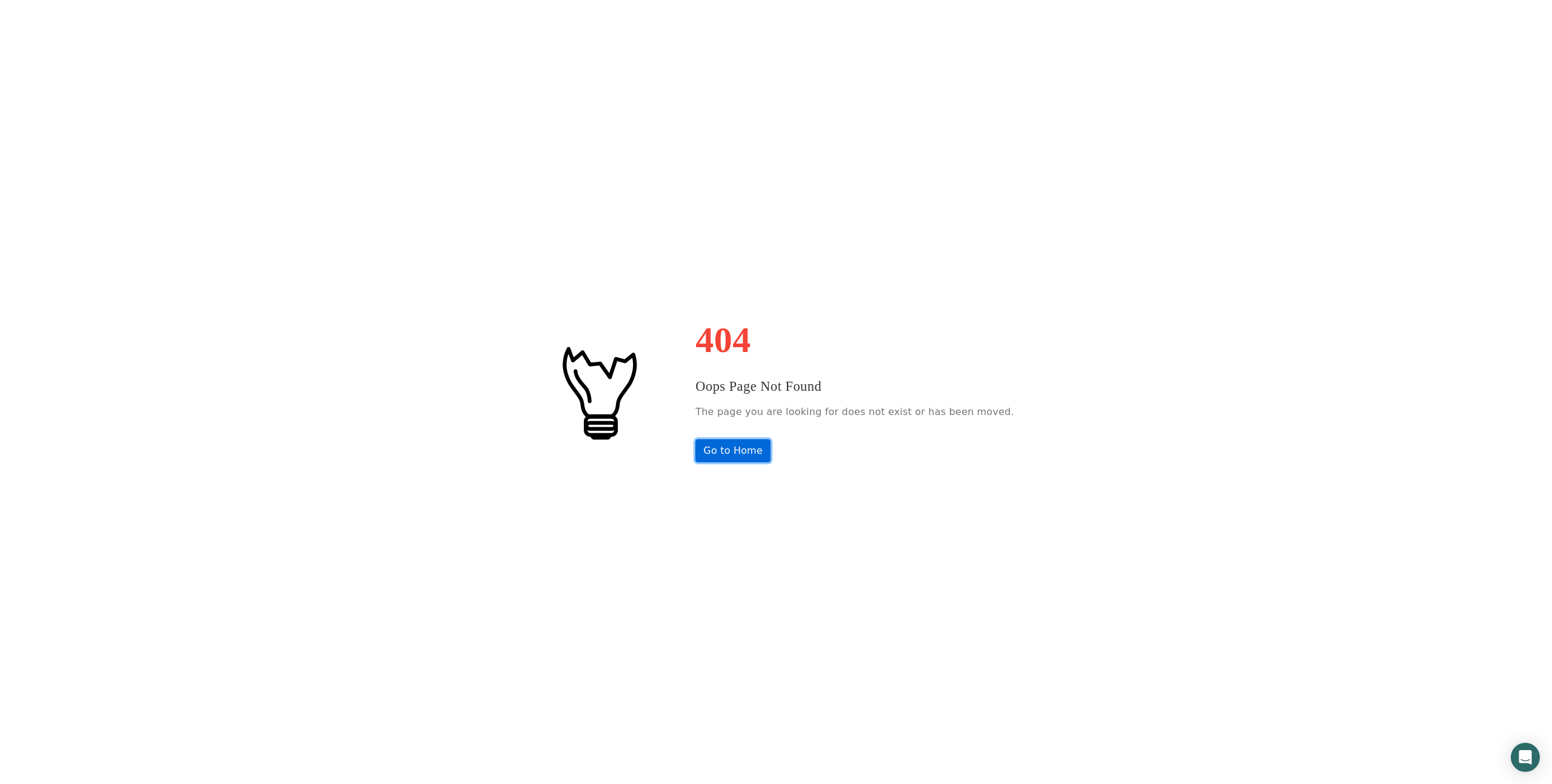
click at [742, 449] on link "Go to Home" at bounding box center [733, 451] width 75 height 23
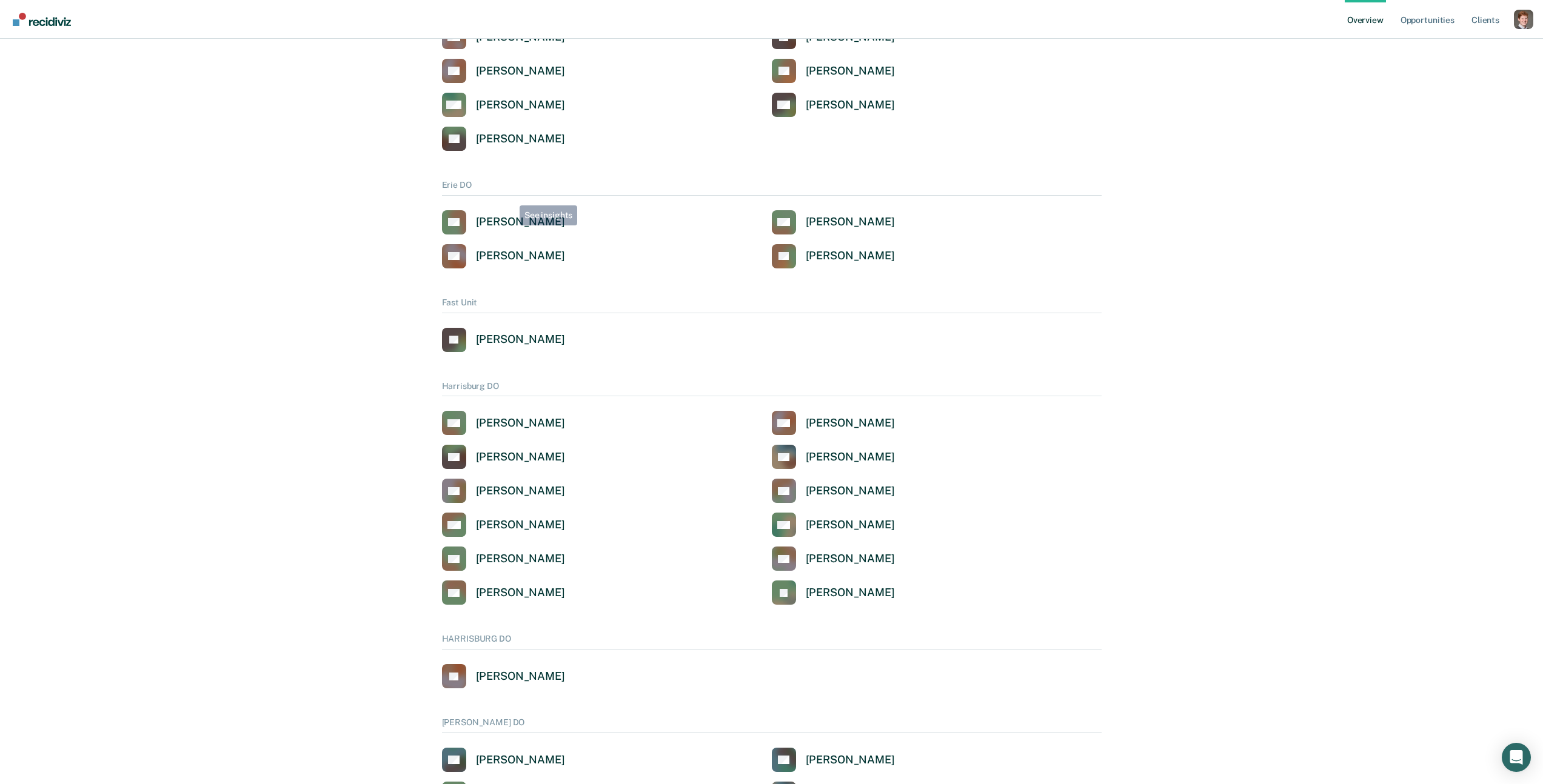
scroll to position [1054, 0]
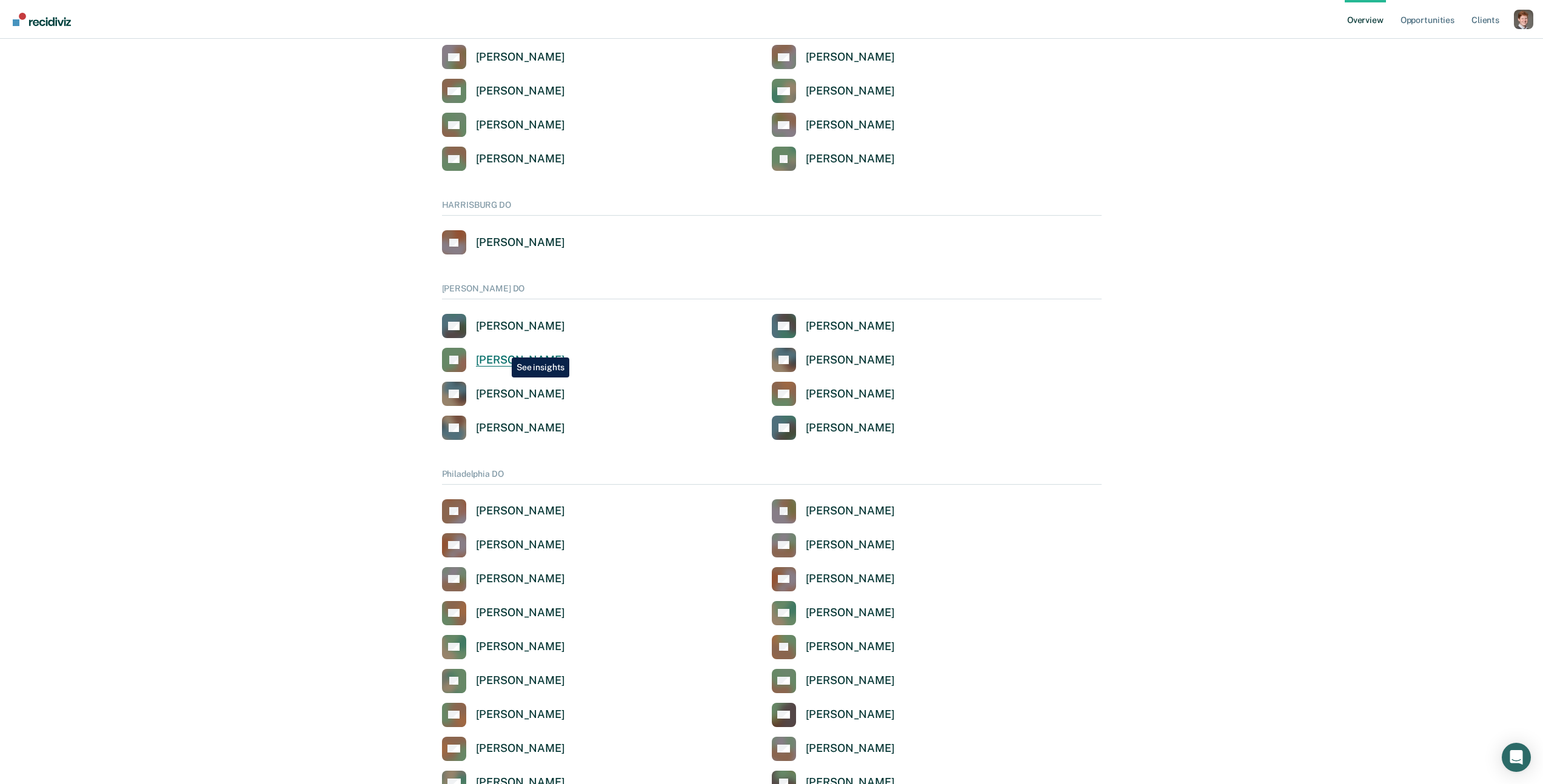
click at [503, 349] on link "JH Jason Hoffman" at bounding box center [504, 360] width 123 height 24
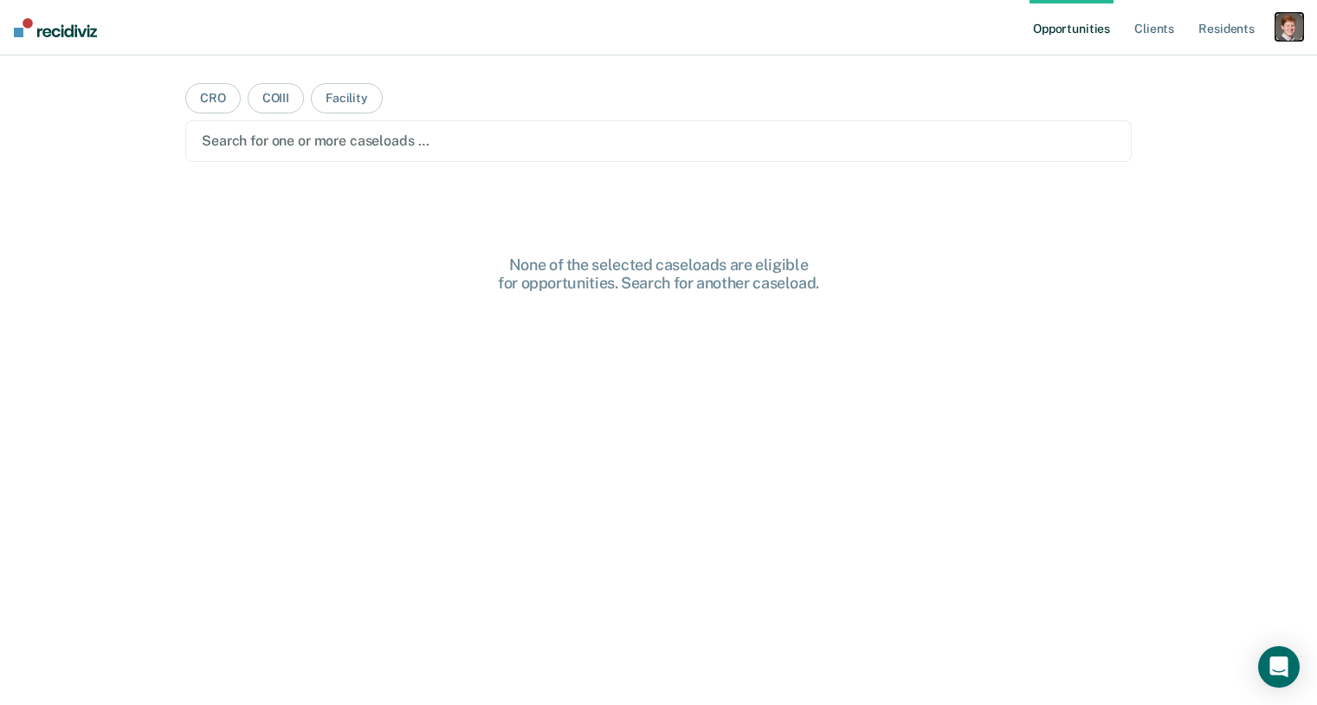
click at [1293, 25] on div "button" at bounding box center [1289, 27] width 28 height 28
click at [1161, 72] on link "Profile" at bounding box center [1218, 70] width 139 height 15
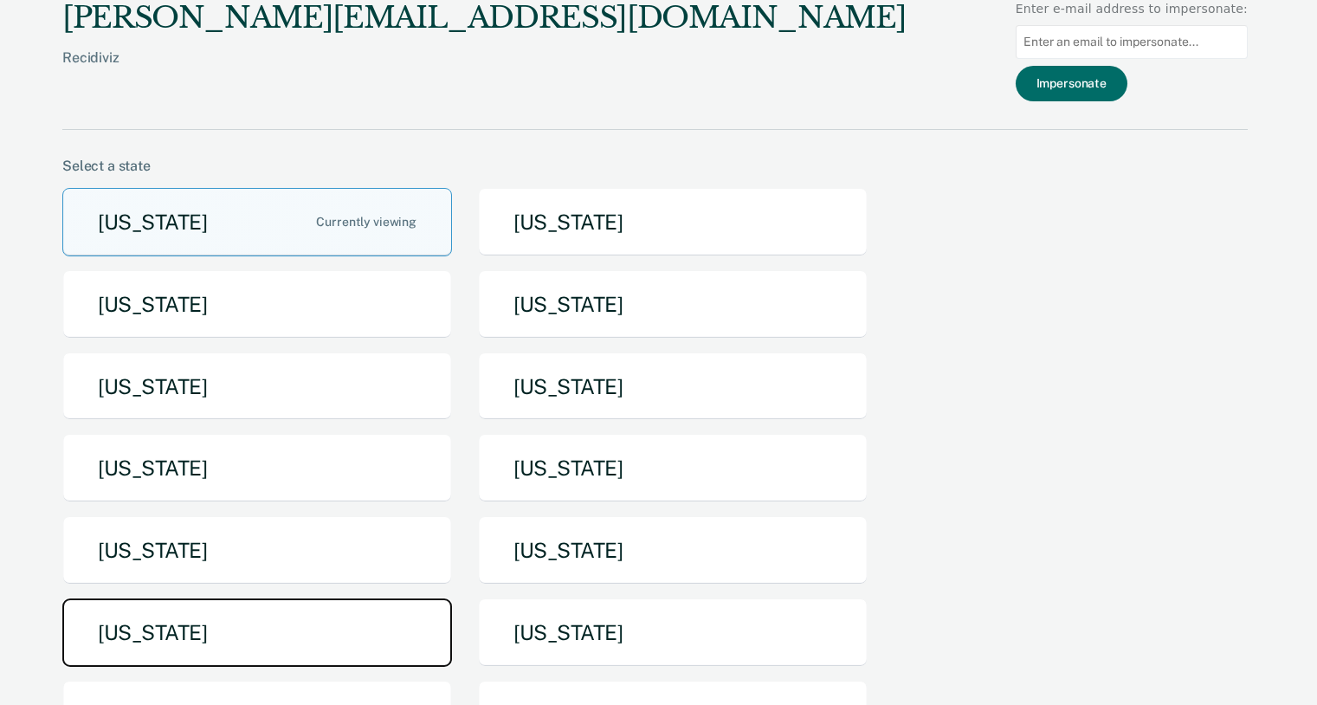
click at [184, 615] on button "[US_STATE]" at bounding box center [257, 632] width 390 height 68
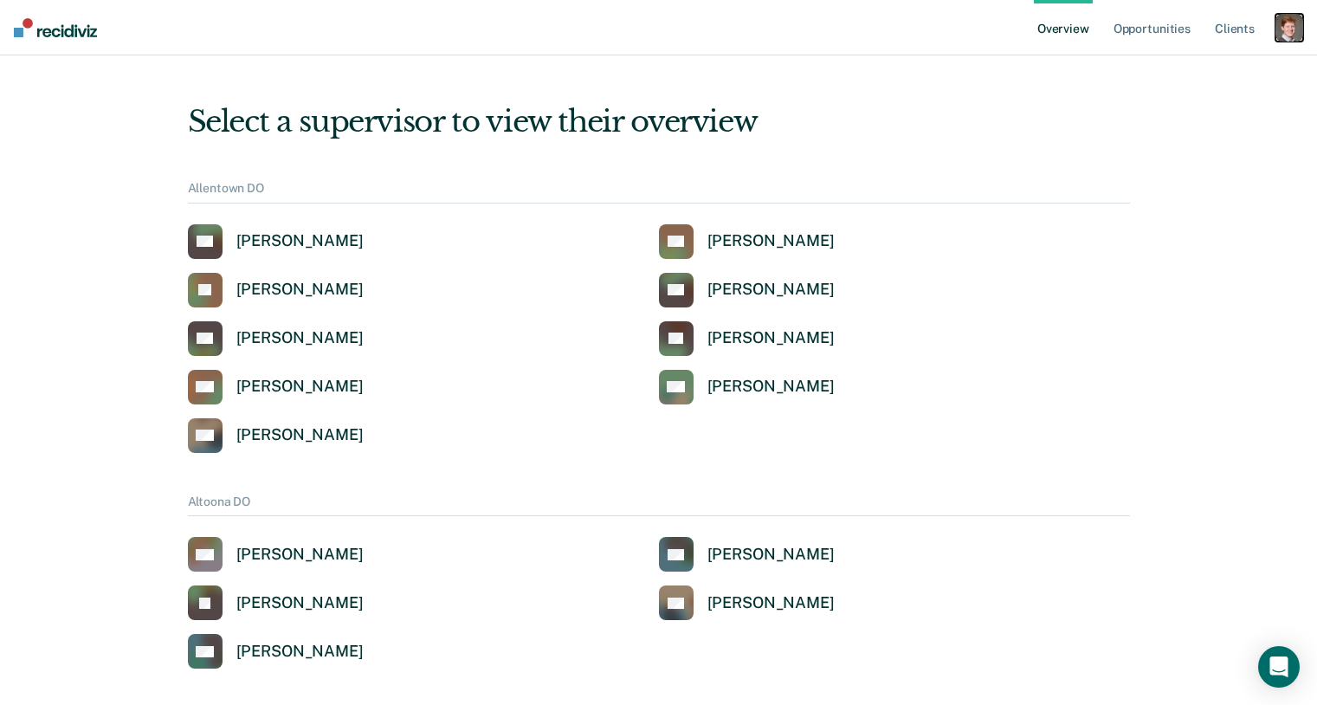
click at [1282, 28] on div "button" at bounding box center [1289, 28] width 28 height 28
click at [1175, 64] on link "Profile" at bounding box center [1218, 69] width 139 height 15
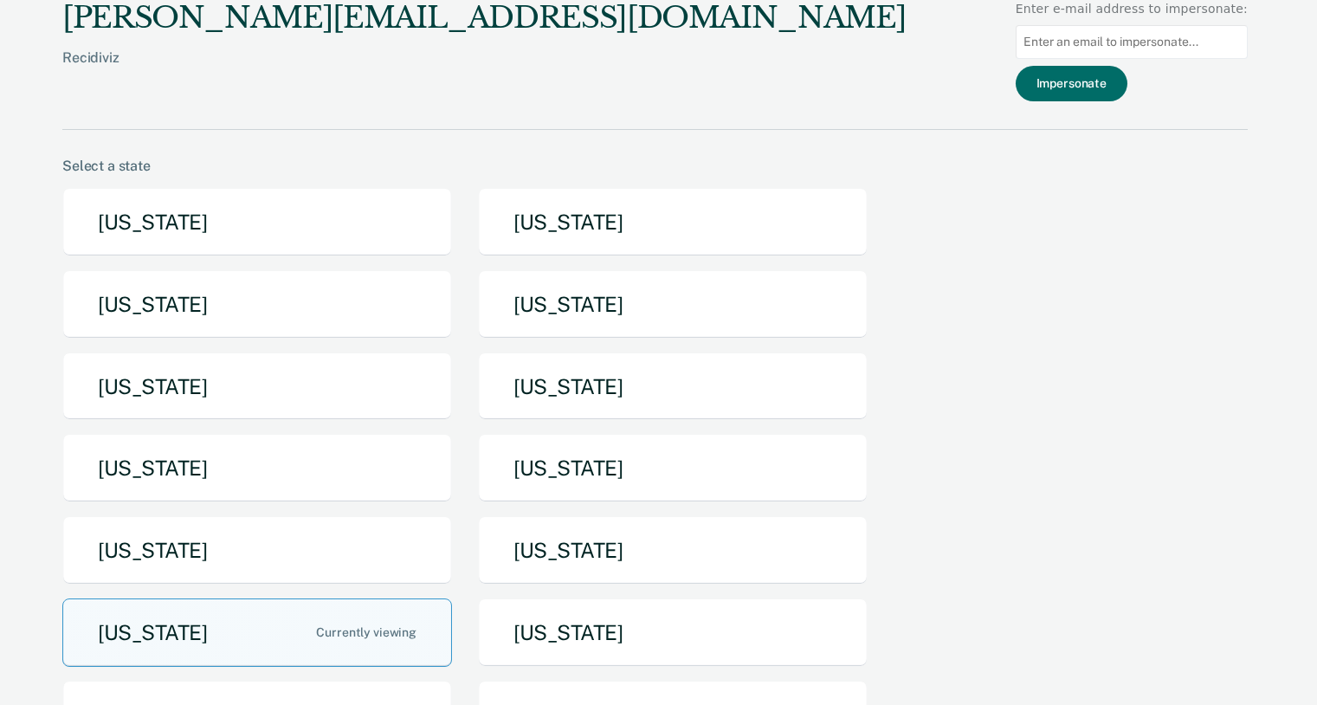
click at [1129, 36] on input at bounding box center [1131, 42] width 232 height 34
paste input "[EMAIL_ADDRESS][DOMAIN_NAME]"
type input "[EMAIL_ADDRESS][DOMAIN_NAME]"
click at [1067, 83] on button "Impersonate" at bounding box center [1071, 83] width 112 height 35
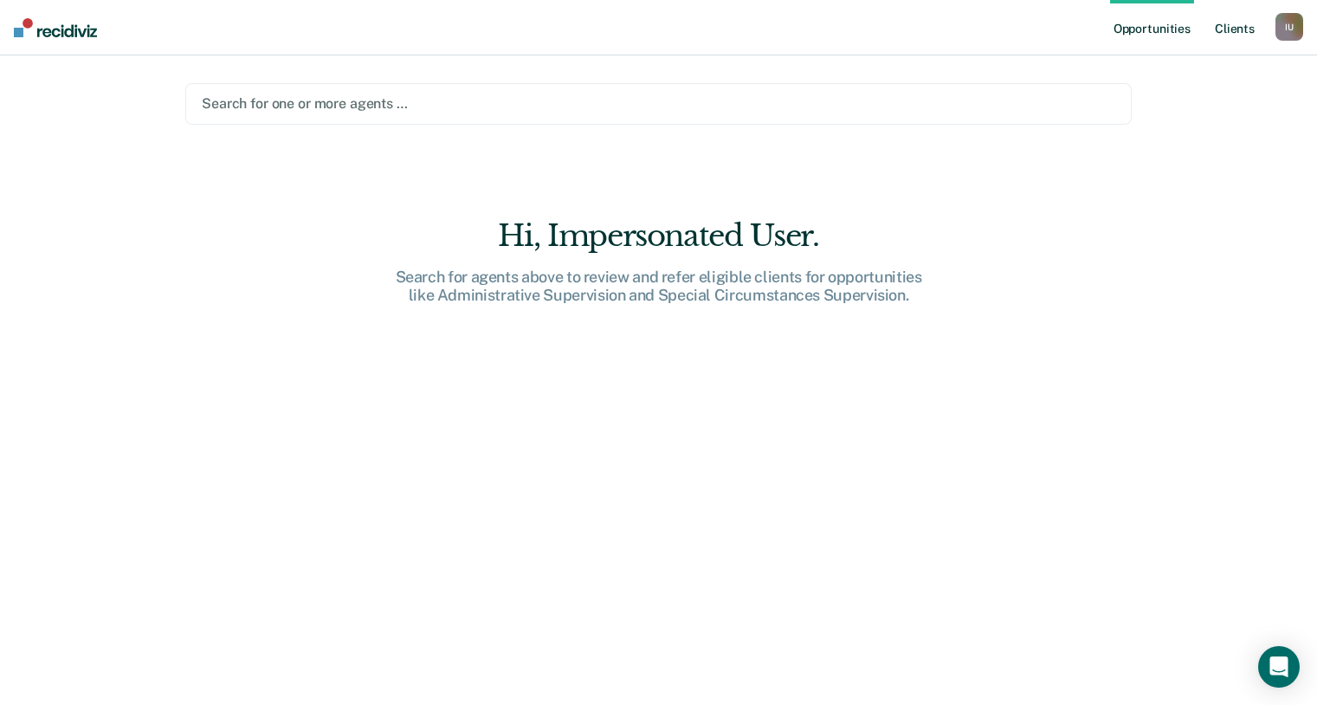
click at [1227, 28] on link "Client s" at bounding box center [1234, 27] width 47 height 55
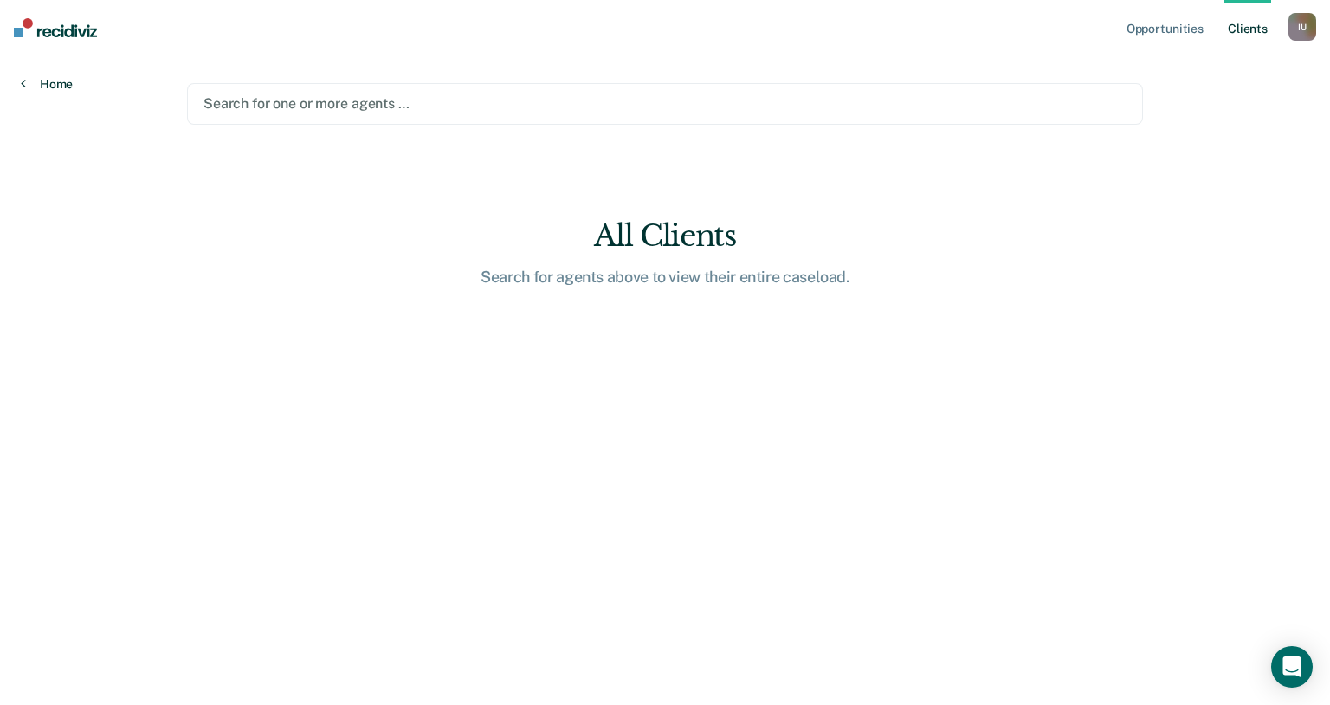
click at [55, 81] on link "Home" at bounding box center [47, 84] width 52 height 16
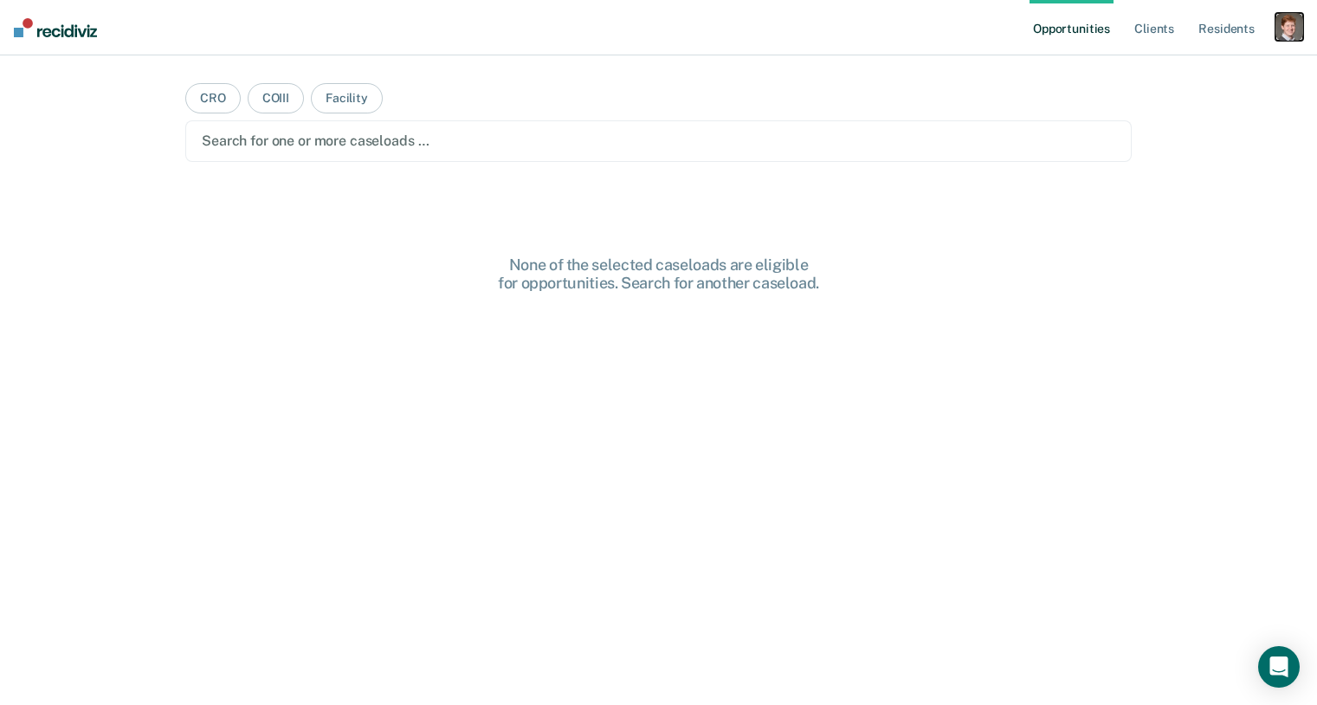
click at [1283, 26] on div "button" at bounding box center [1289, 27] width 28 height 28
click at [1191, 61] on div "Profile How it works Log Out" at bounding box center [1219, 91] width 167 height 85
click at [1182, 64] on link "Profile" at bounding box center [1218, 70] width 139 height 15
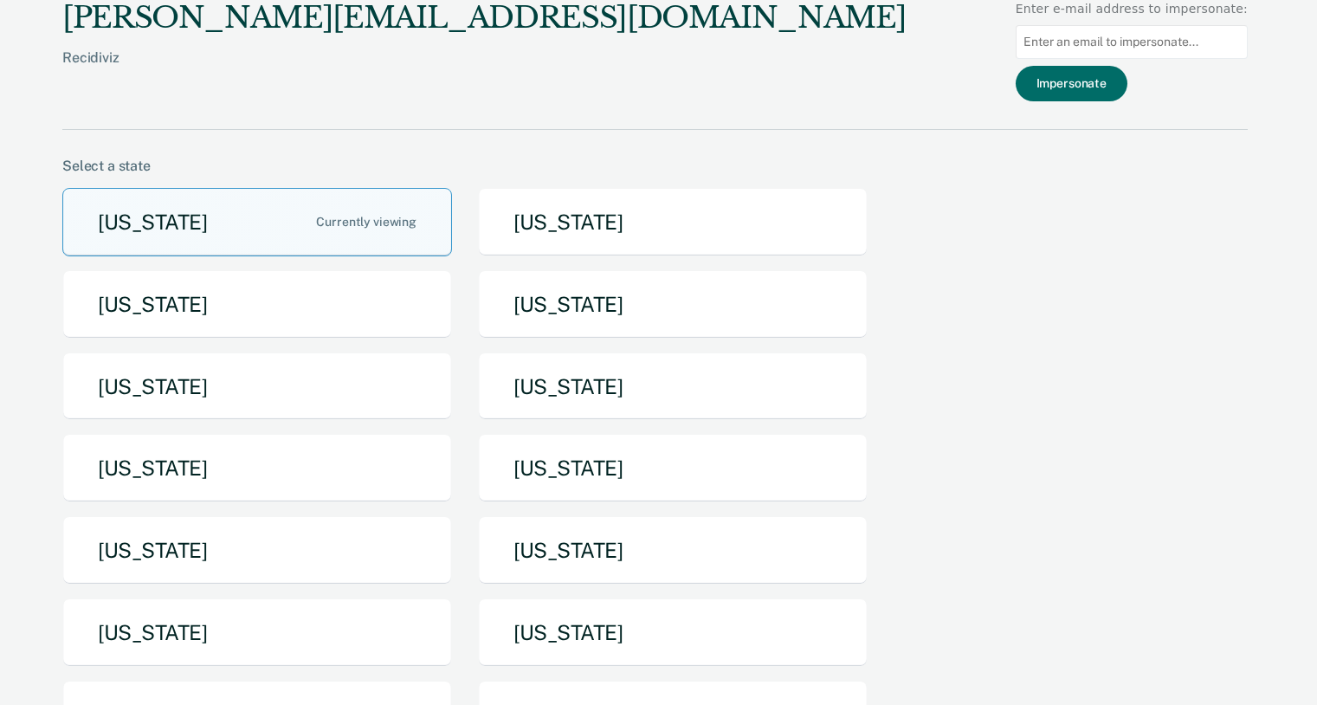
click at [1120, 47] on input at bounding box center [1131, 42] width 232 height 34
paste input "[EMAIL_ADDRESS][DOMAIN_NAME]"
type input "[EMAIL_ADDRESS][DOMAIN_NAME]"
click at [1097, 78] on button "Impersonate" at bounding box center [1071, 83] width 112 height 35
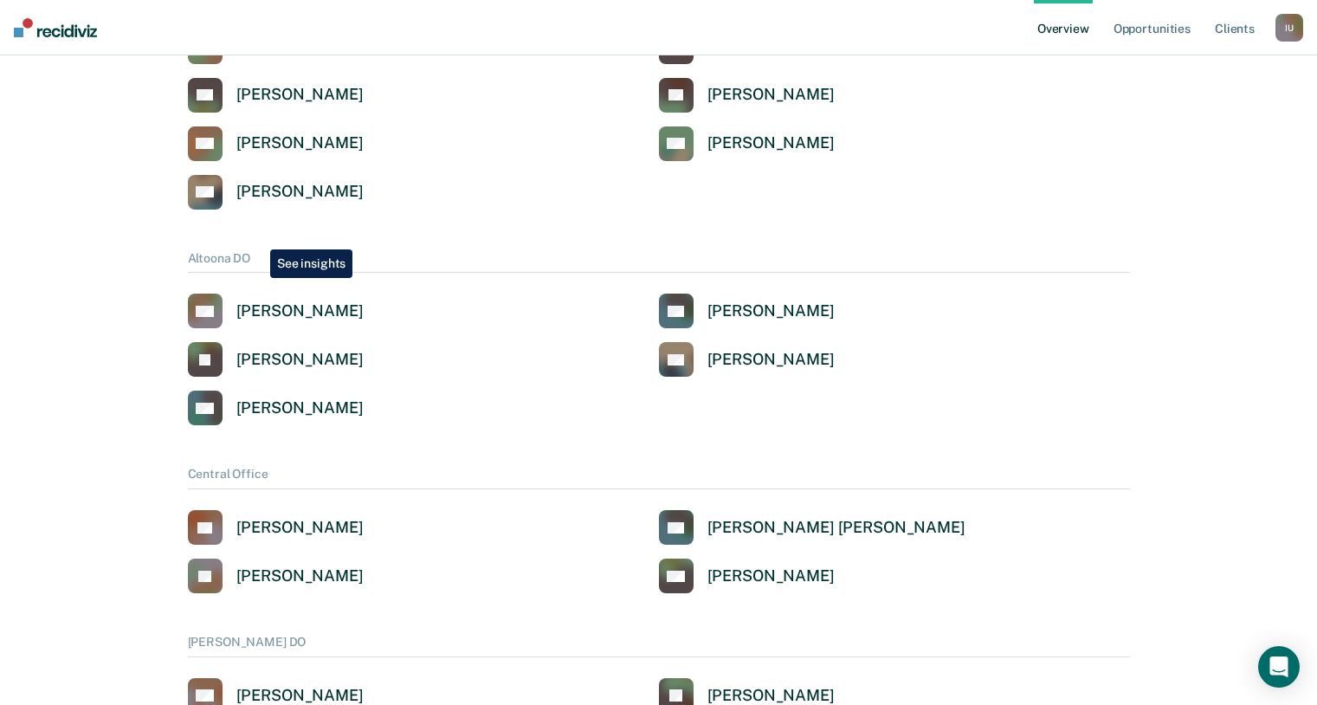
scroll to position [467, 0]
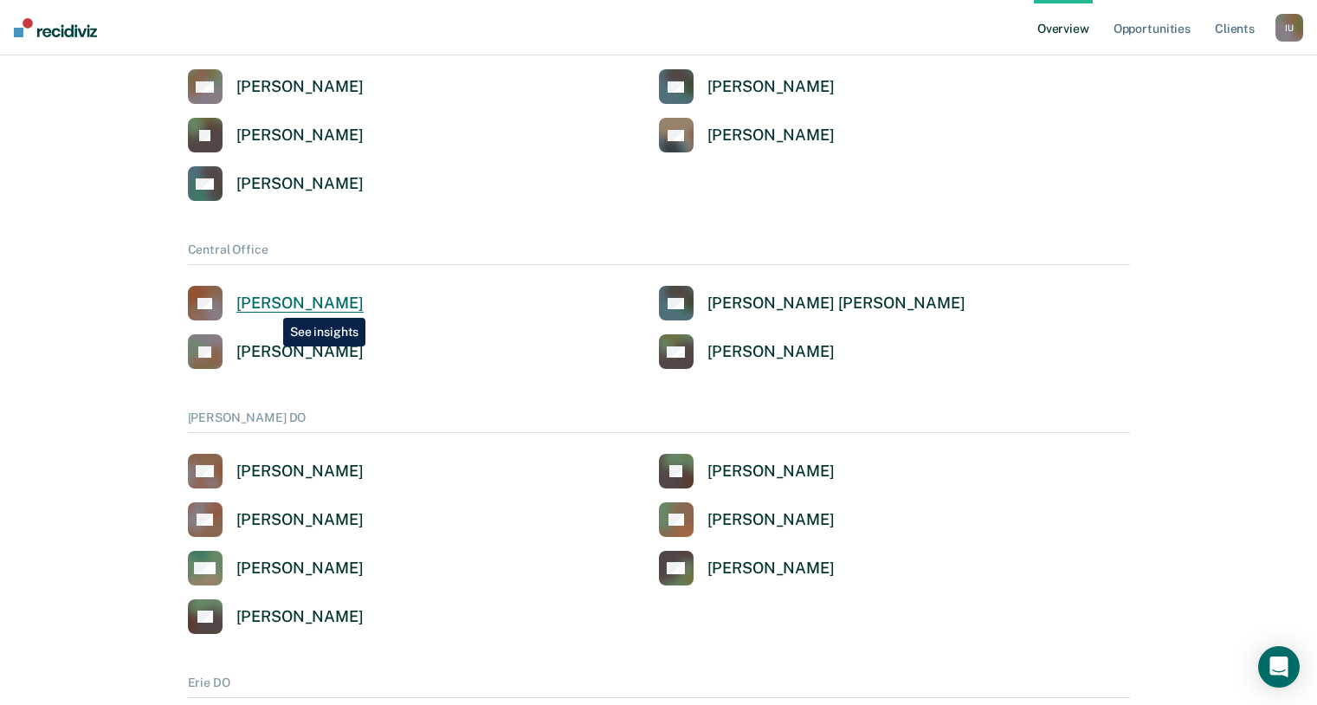
click at [270, 305] on div "[PERSON_NAME]" at bounding box center [299, 303] width 127 height 20
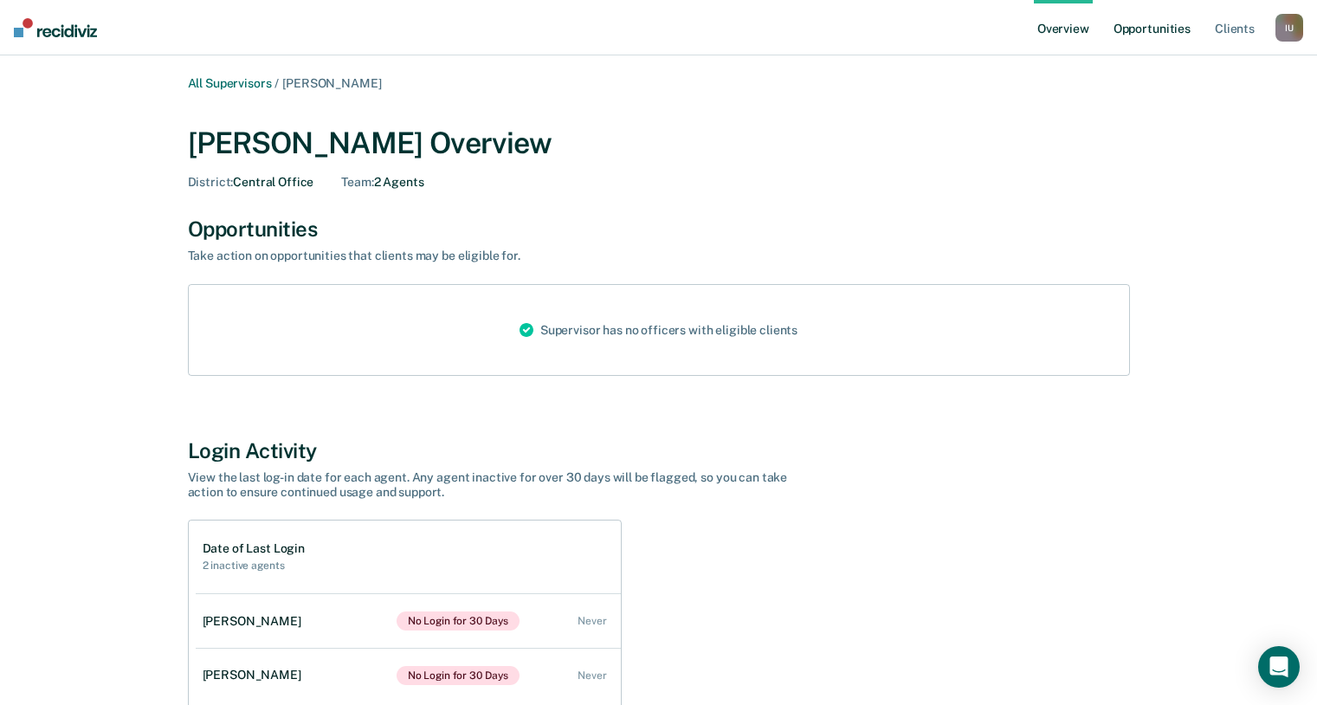
click at [1143, 34] on link "Opportunities" at bounding box center [1152, 27] width 84 height 55
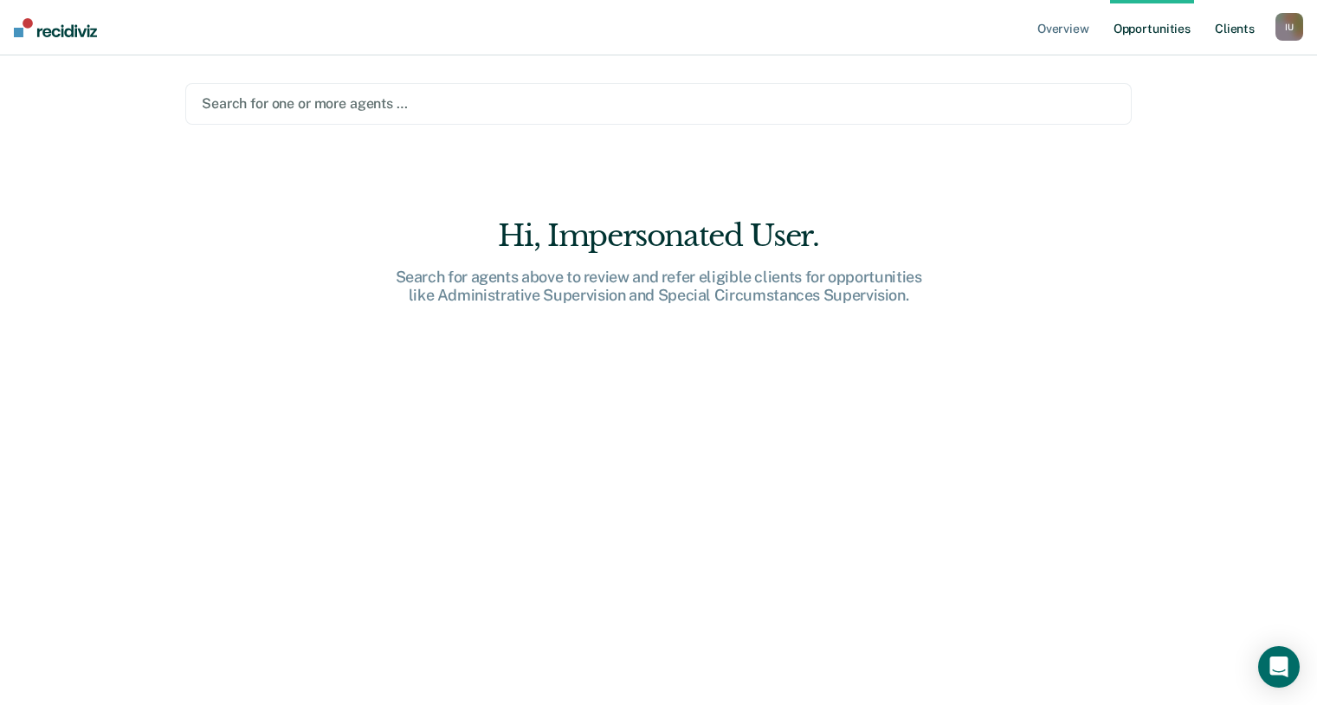
click at [1241, 37] on link "Client s" at bounding box center [1234, 27] width 47 height 55
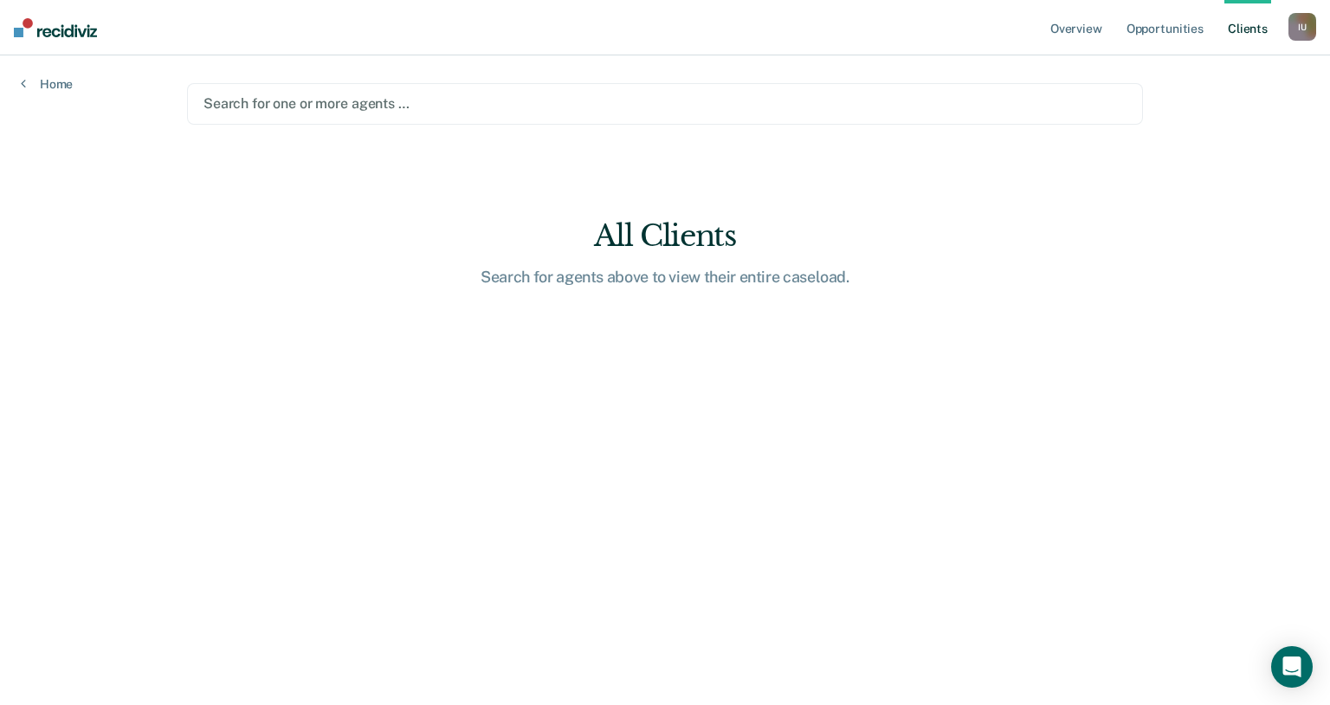
click at [1282, 35] on ul "Overview Opportunities Client s" at bounding box center [1166, 27] width 241 height 55
click at [1292, 32] on div "I U" at bounding box center [1302, 27] width 28 height 28
click at [1188, 65] on link "Profile" at bounding box center [1231, 70] width 139 height 15
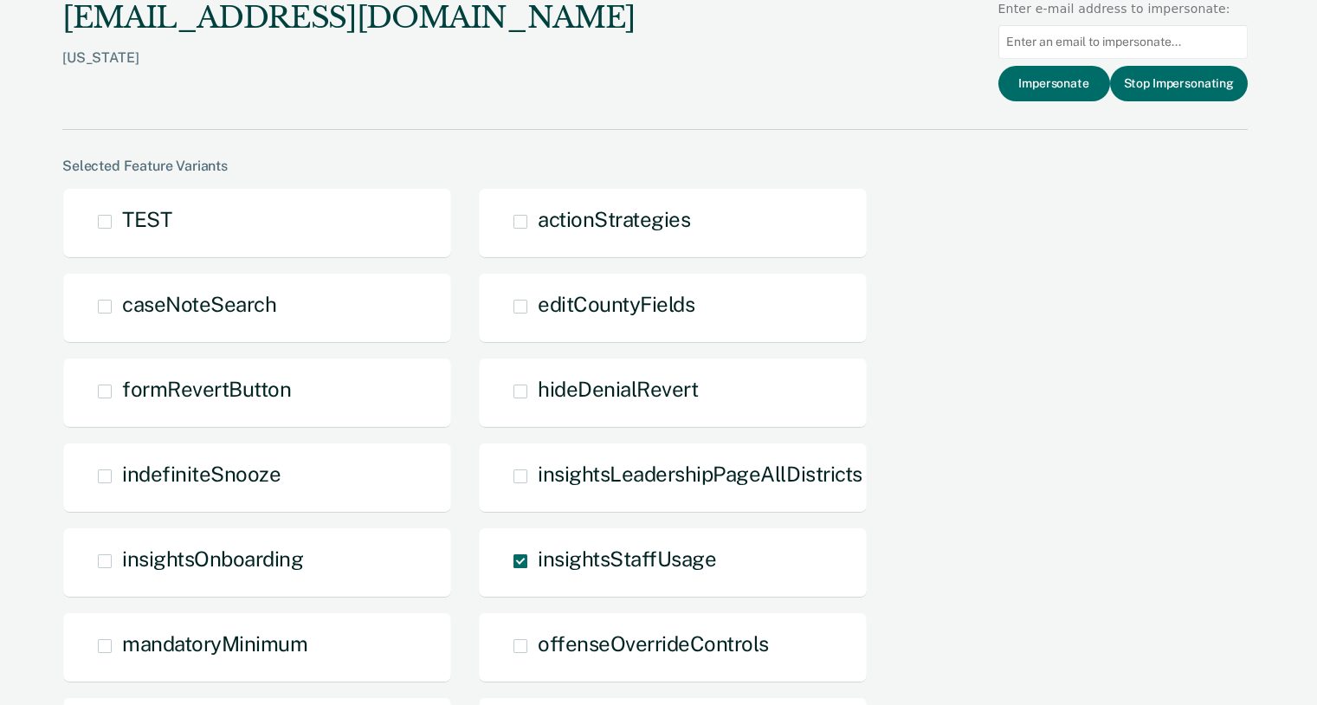
click at [1067, 41] on input at bounding box center [1122, 42] width 249 height 34
paste input "decarpente@pa.gov"
type input "decarpente@pa.gov"
click at [1041, 87] on button "Impersonate" at bounding box center [1054, 83] width 112 height 35
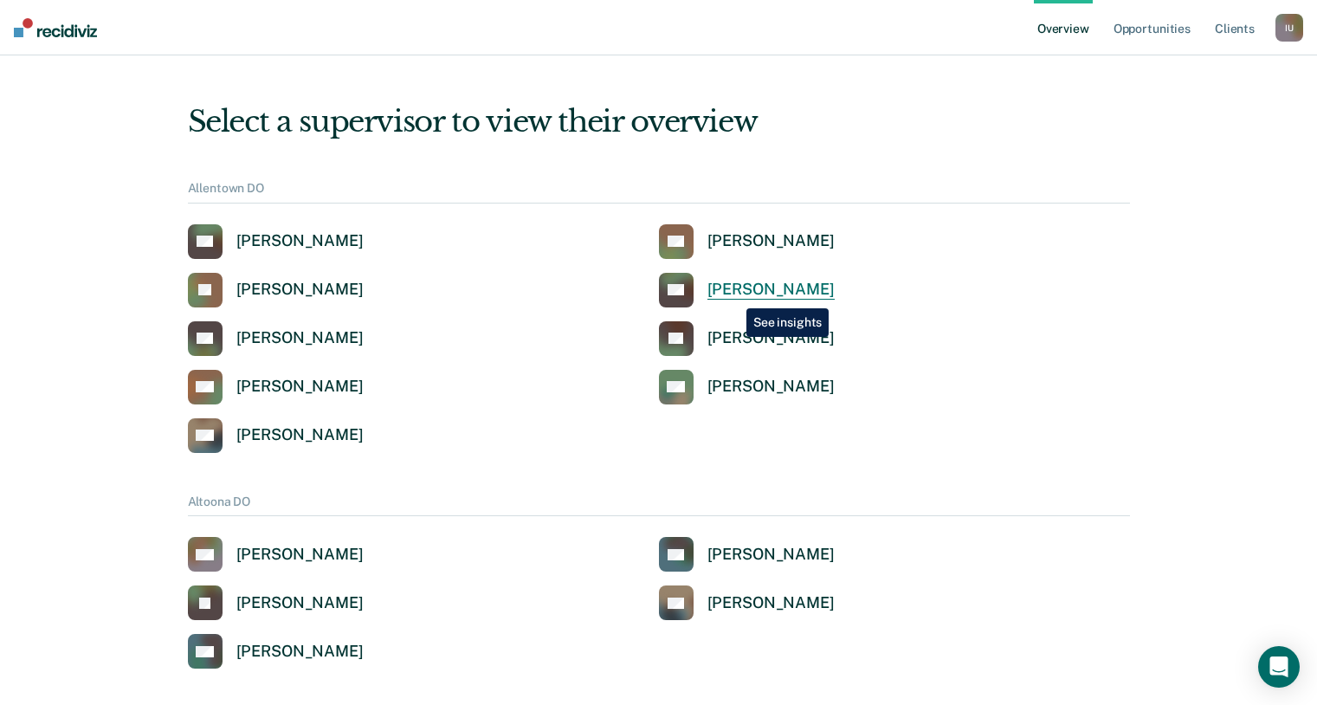
click at [733, 294] on div "[PERSON_NAME]" at bounding box center [770, 290] width 127 height 20
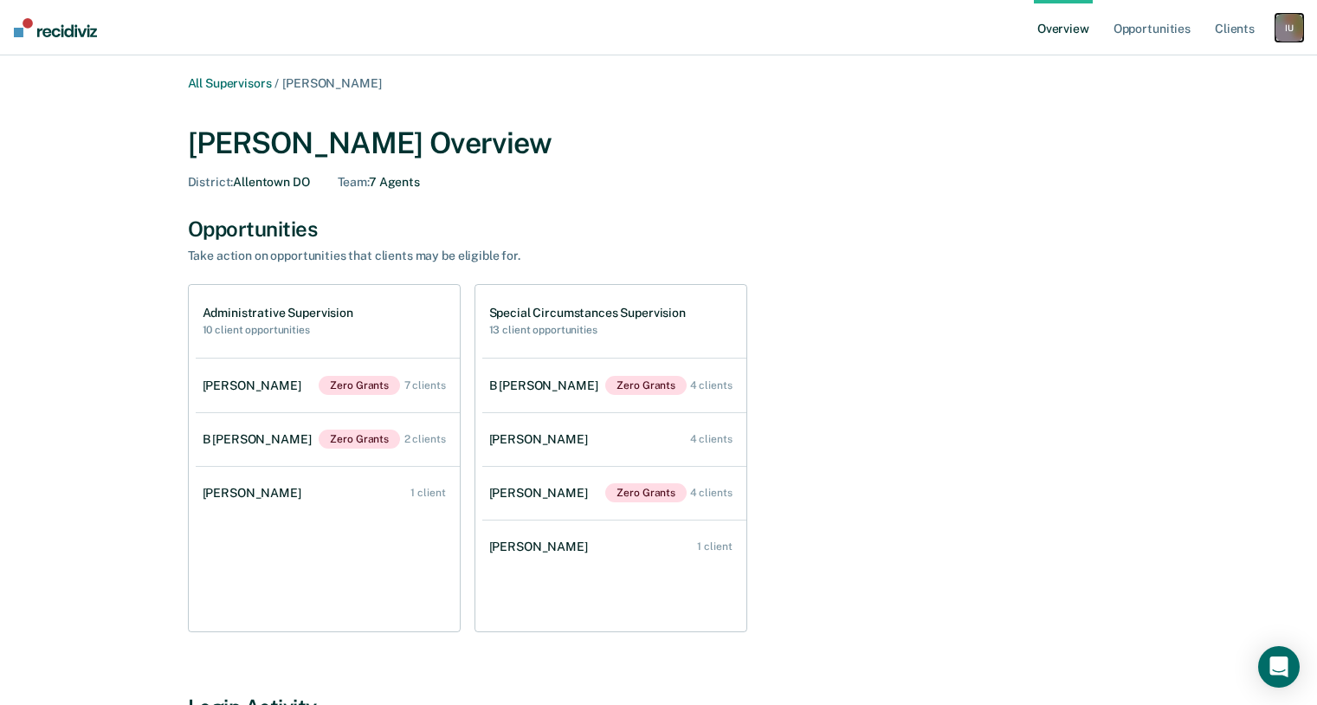
click at [1297, 33] on div "I U" at bounding box center [1289, 28] width 28 height 28
click at [1188, 112] on link "Log Out" at bounding box center [1218, 112] width 139 height 15
